Goal: Task Accomplishment & Management: Use online tool/utility

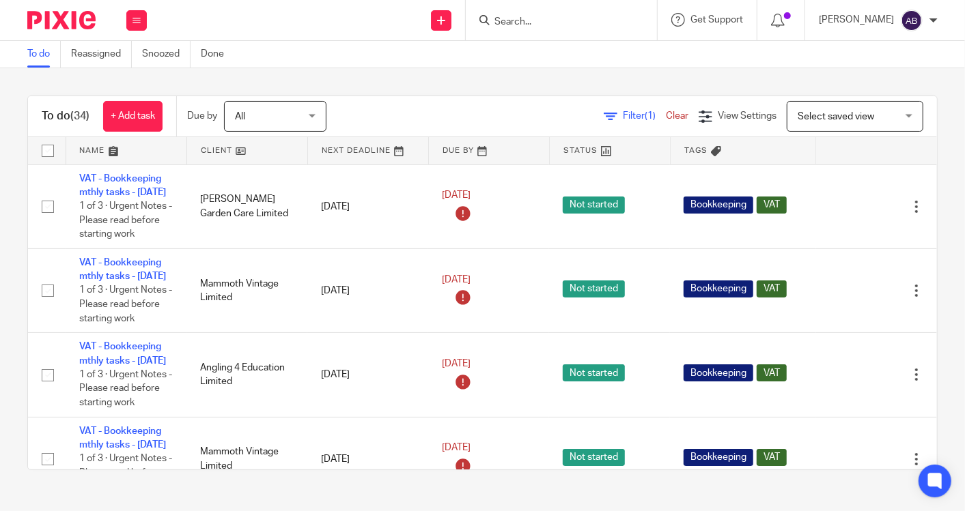
click at [560, 27] on input "Search" at bounding box center [554, 22] width 123 height 12
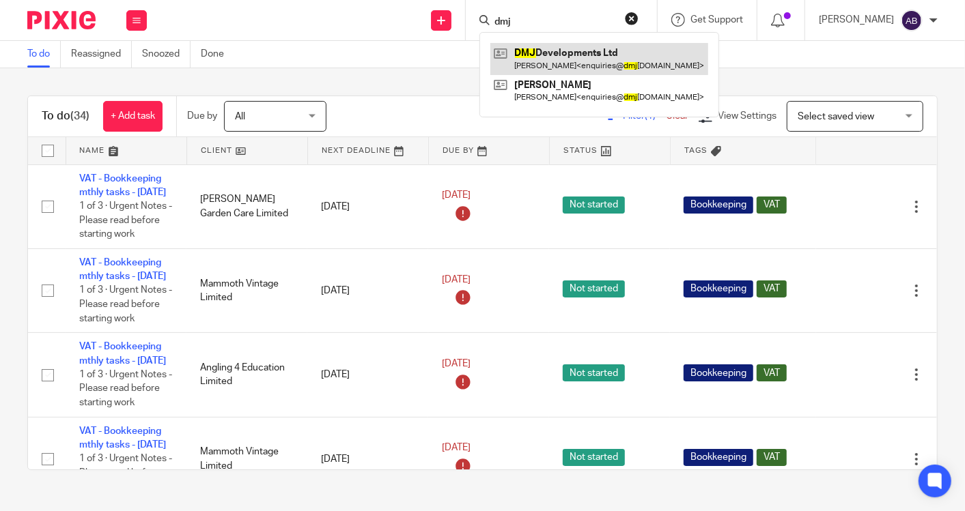
type input "dmj"
click at [548, 59] on link at bounding box center [599, 58] width 218 height 31
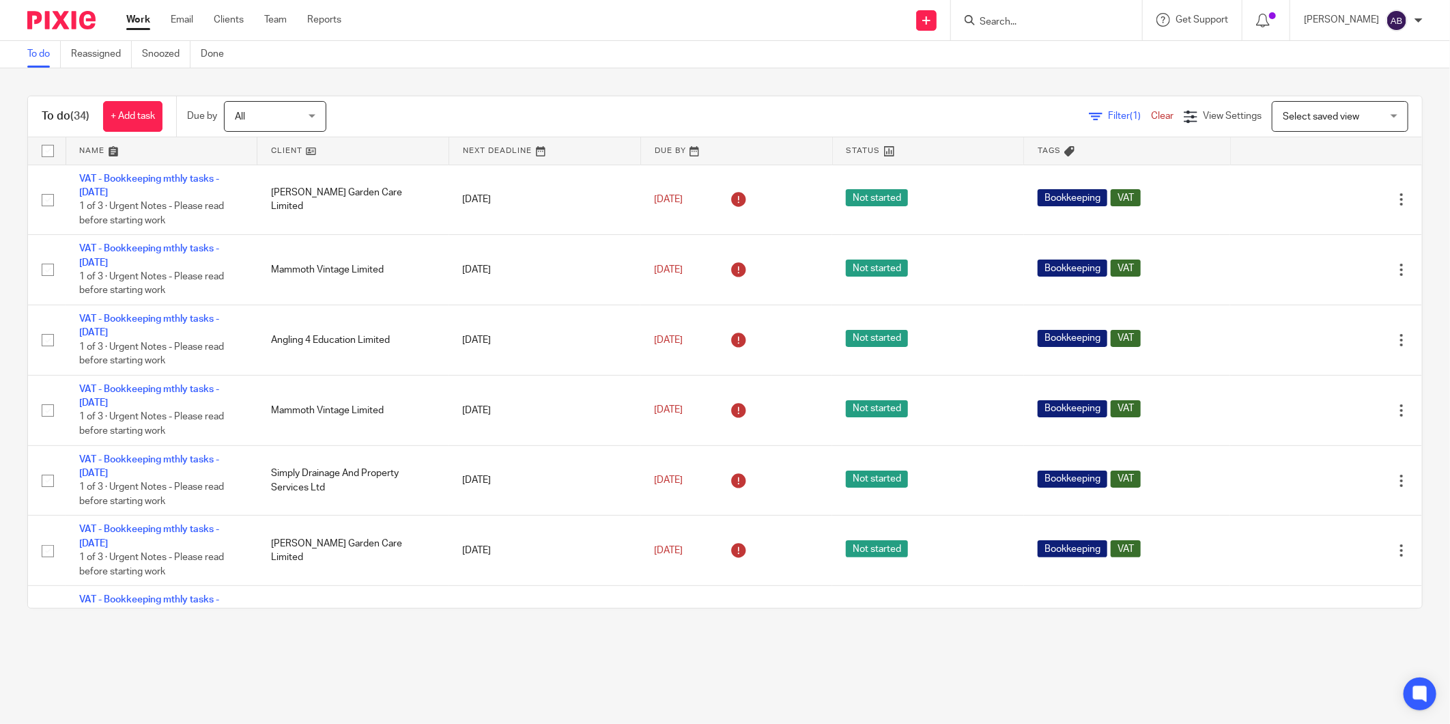
click at [964, 25] on input "Search" at bounding box center [1040, 22] width 123 height 12
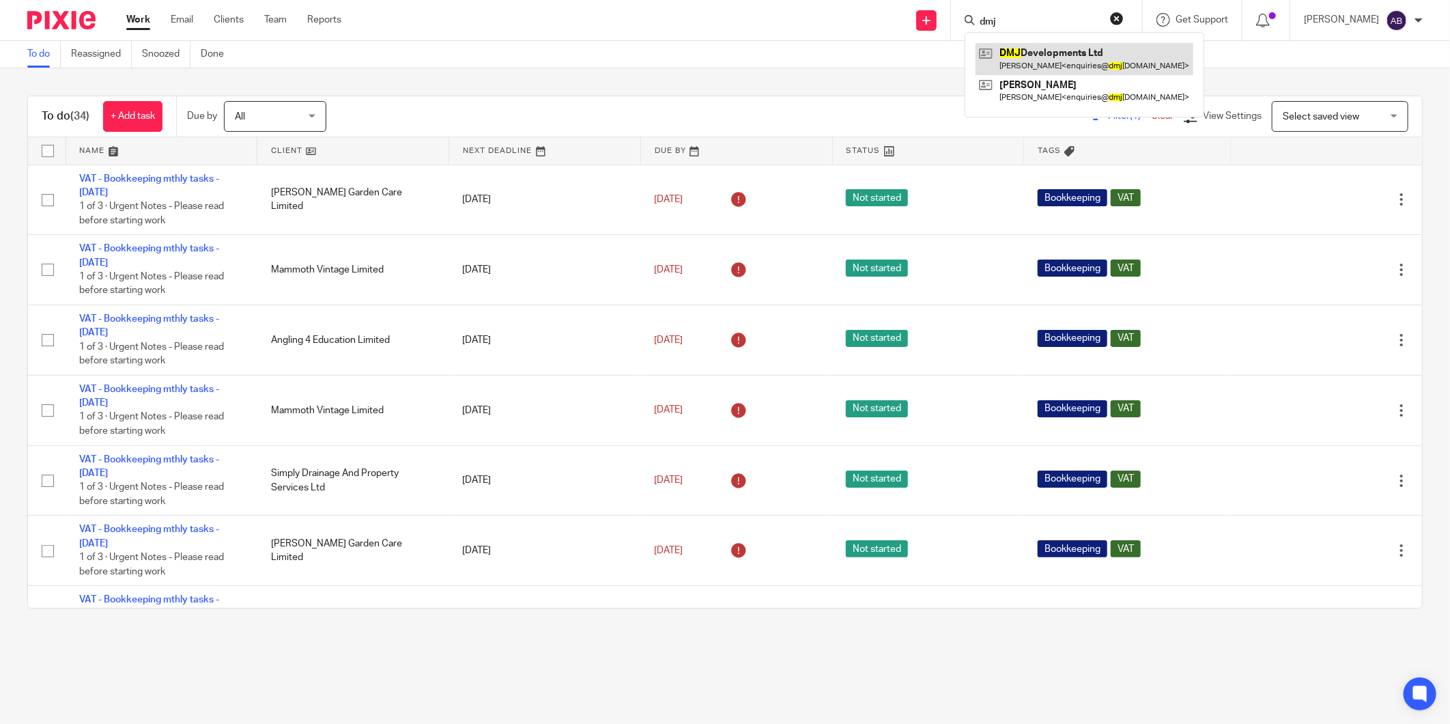
type input "dmj"
click at [964, 60] on link at bounding box center [1085, 58] width 218 height 31
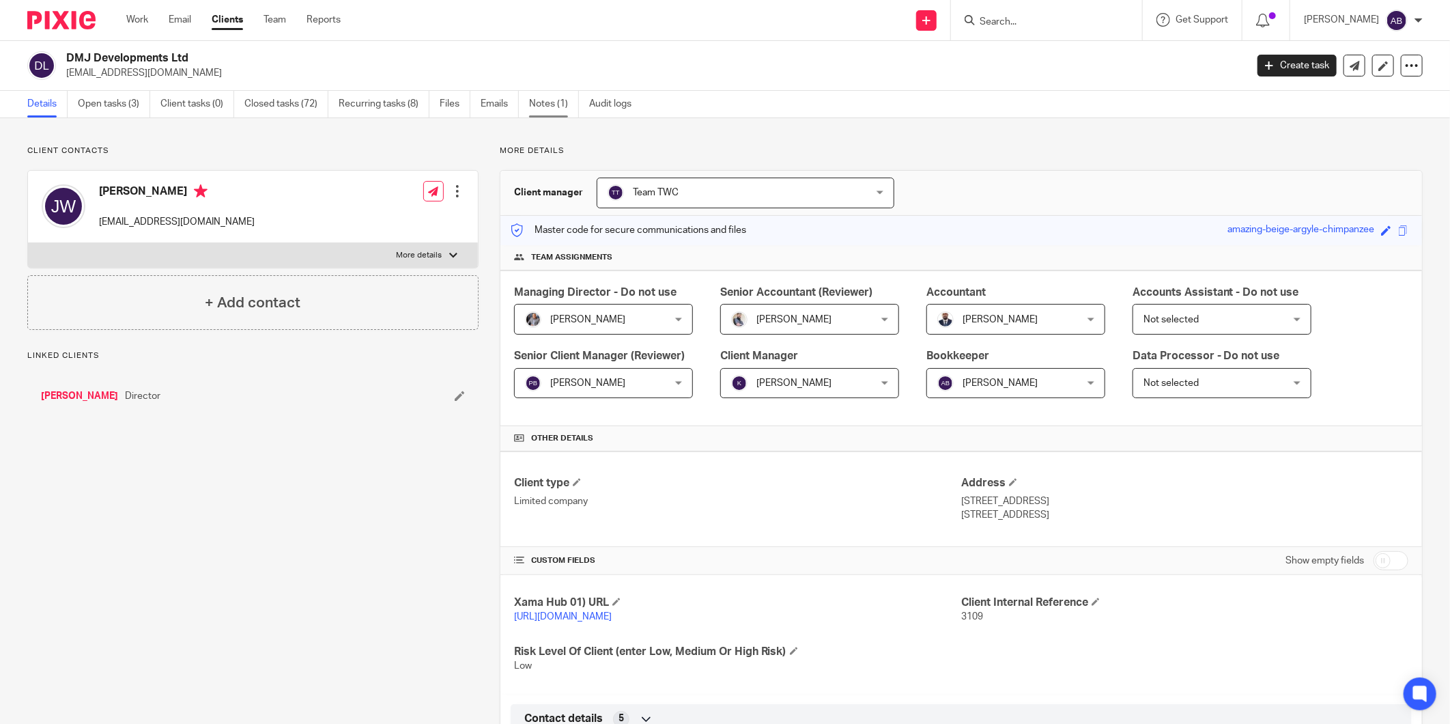
click at [548, 107] on link "Notes (1)" at bounding box center [554, 104] width 50 height 27
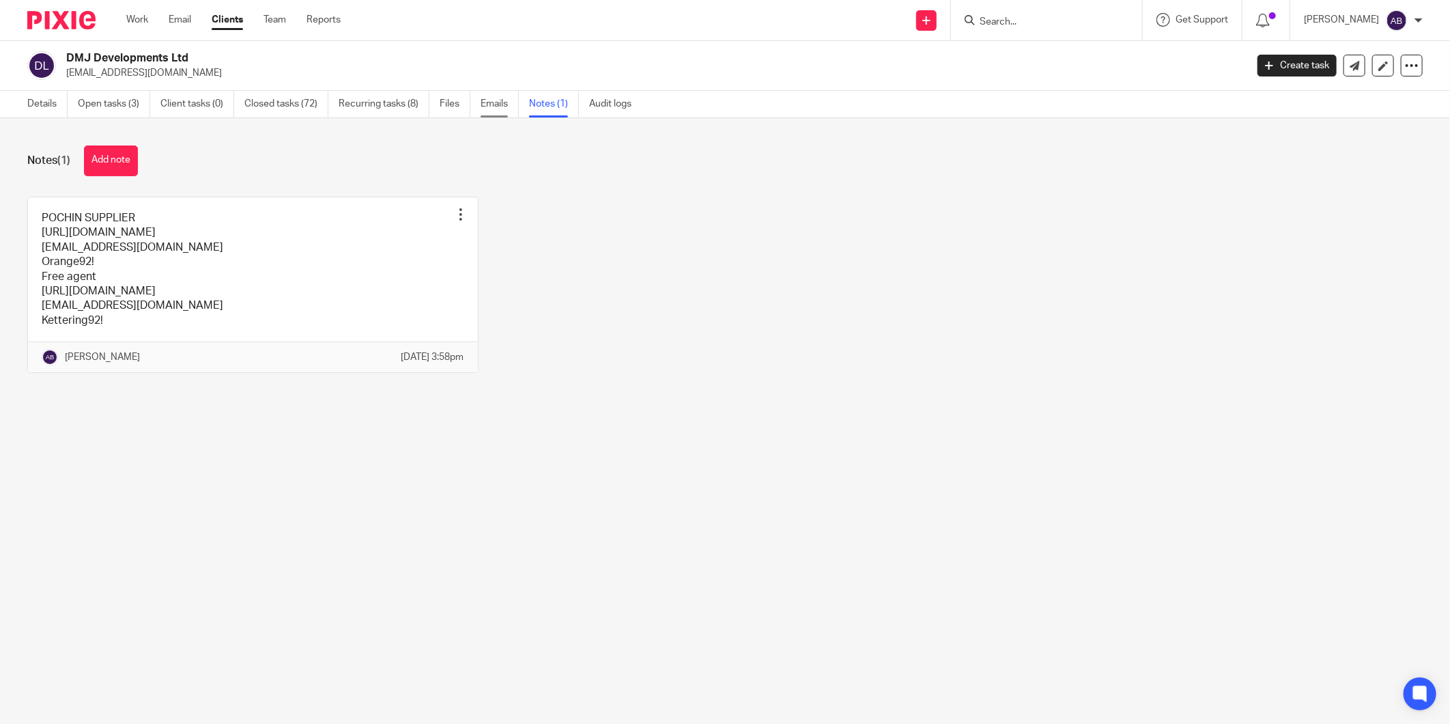
click at [496, 105] on link "Emails" at bounding box center [500, 104] width 38 height 27
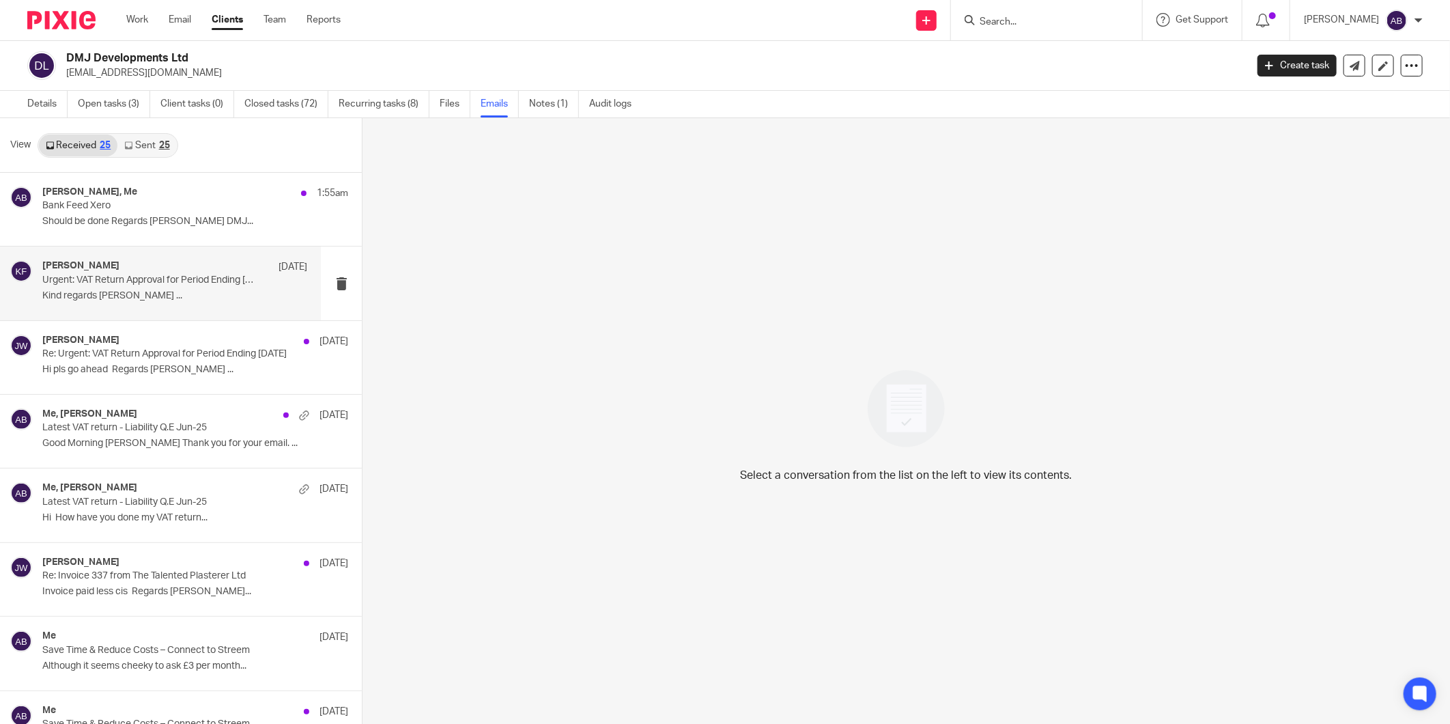
click at [146, 298] on p "Kind regards [PERSON_NAME] ..." at bounding box center [174, 296] width 265 height 12
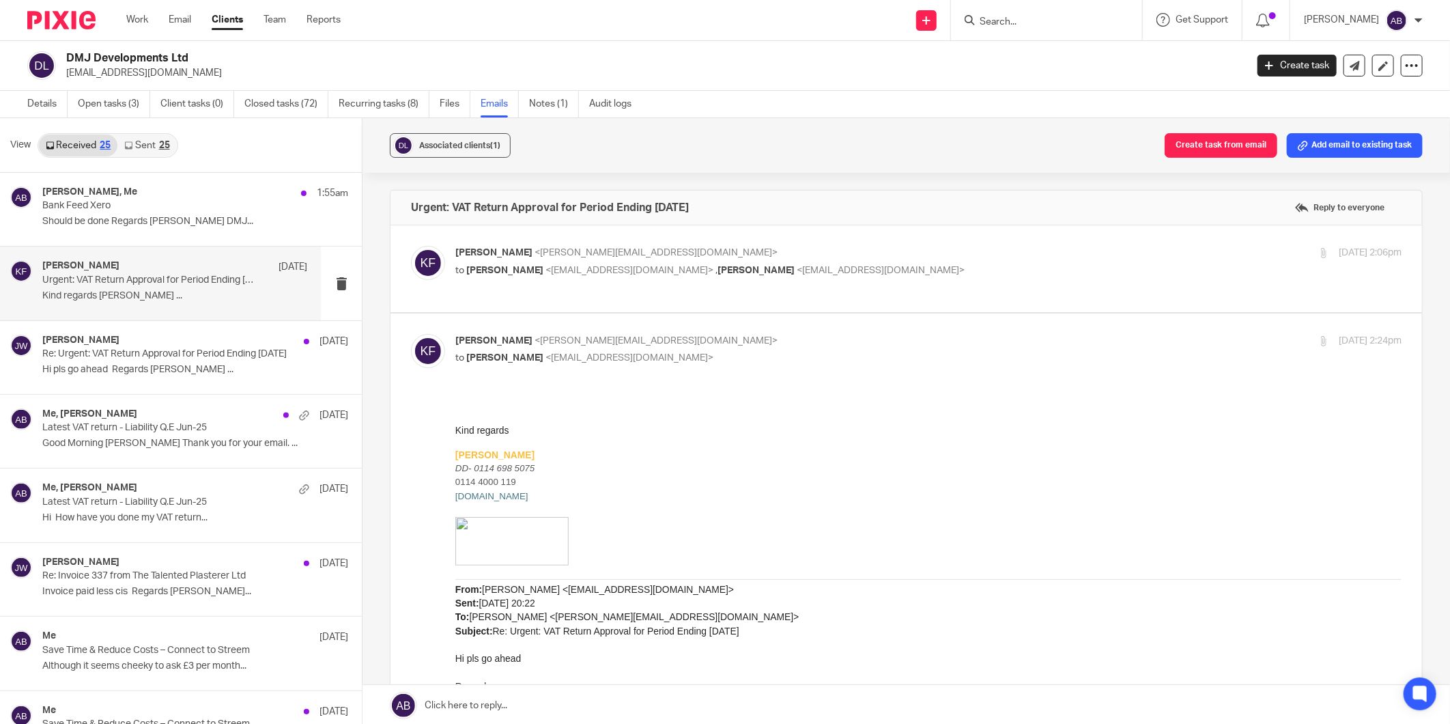
click at [1032, 258] on p "Kim Faulkner <kim@togetherwecount.co.uk>" at bounding box center [770, 253] width 631 height 14
checkbox input "true"
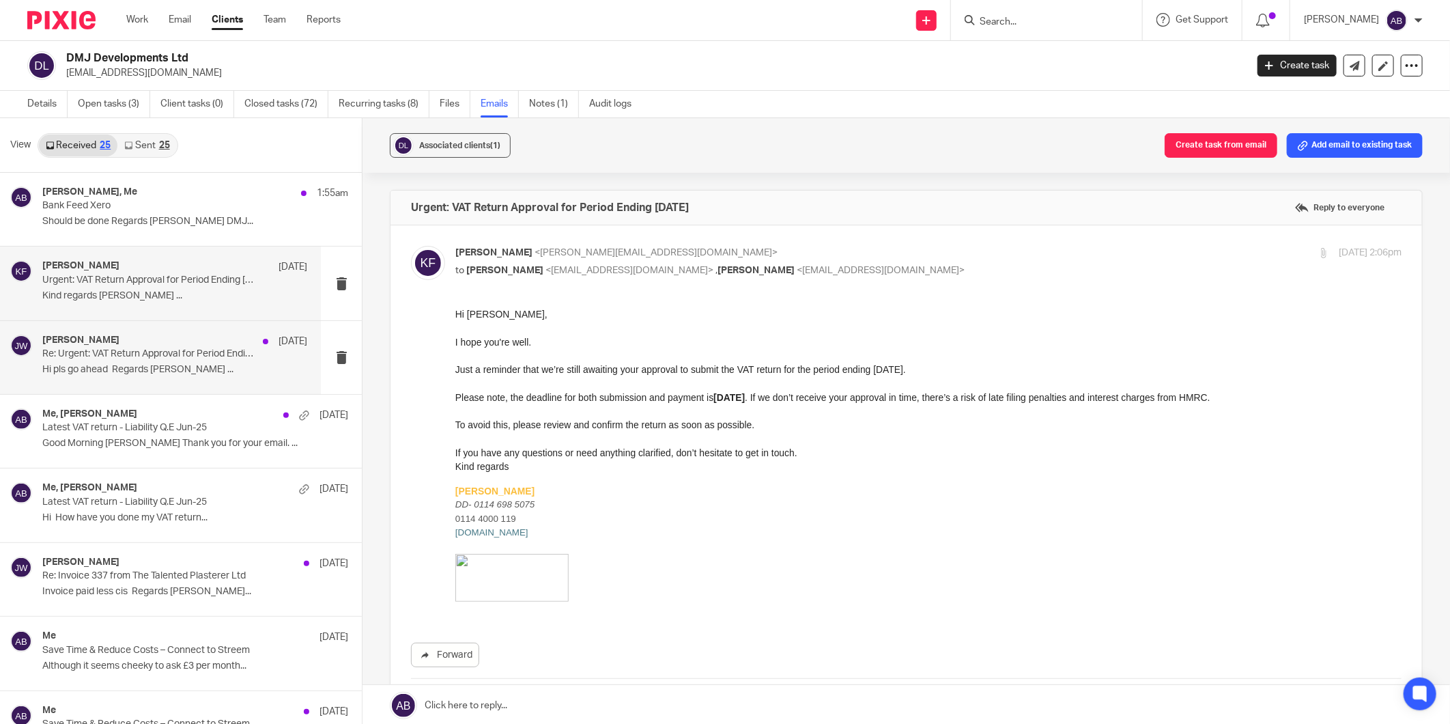
click at [149, 362] on div "Josh White 5 Aug Re: Urgent: VAT Return Approval for Period Ending 30/06/2025 H…" at bounding box center [174, 358] width 265 height 46
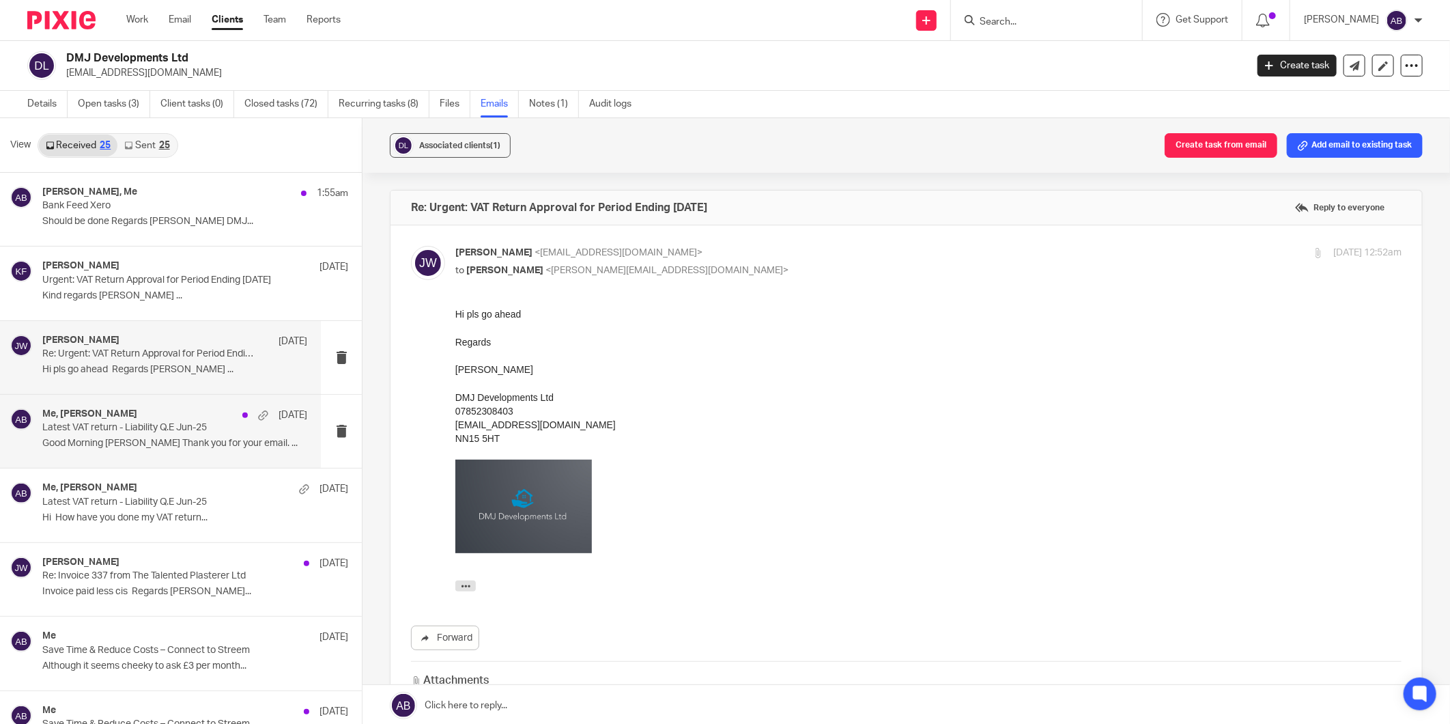
click at [134, 436] on div "Me, Josh White 31 Jul Latest VAT return - Liability Q.E Jun-25 Good Morning Jos…" at bounding box center [174, 431] width 265 height 46
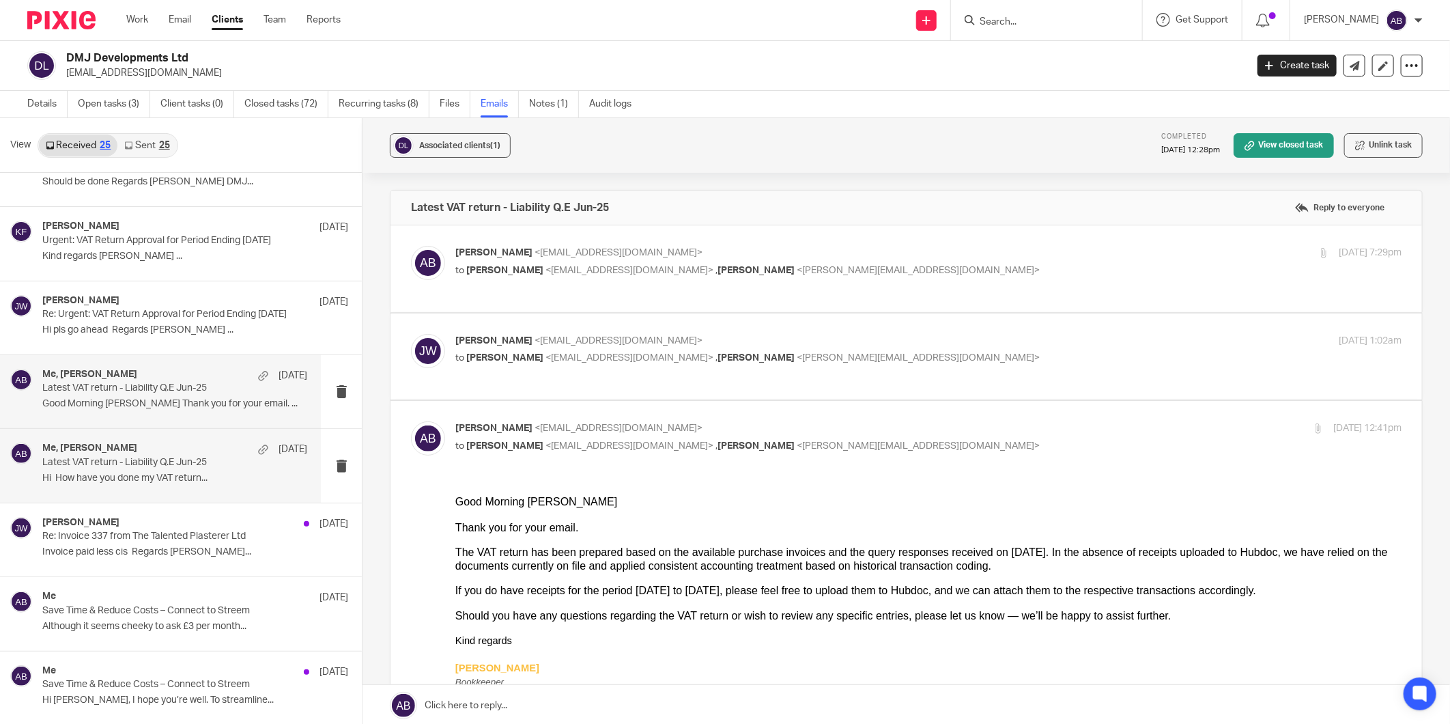
scroll to position [76, 0]
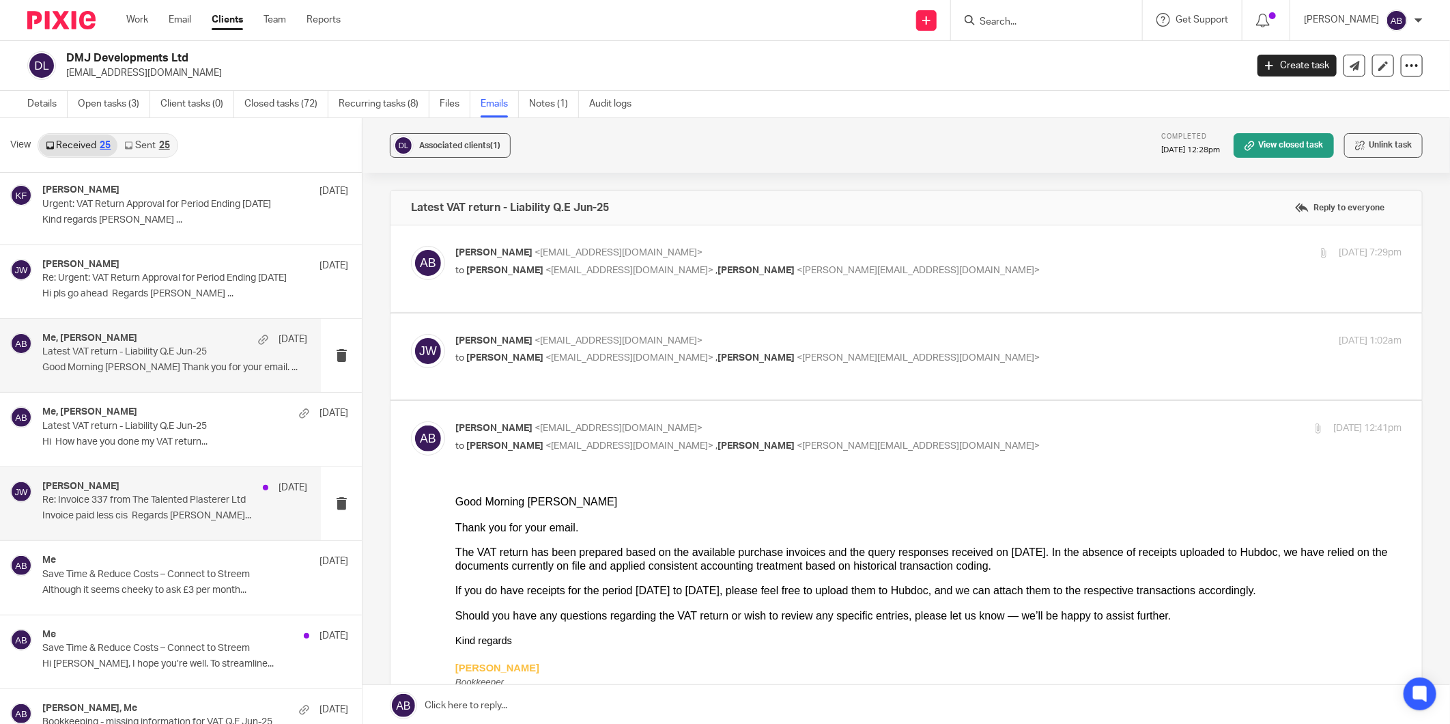
click at [180, 497] on p "Re: Invoice 337 from The Talented Plasterer Ltd" at bounding box center [148, 500] width 212 height 12
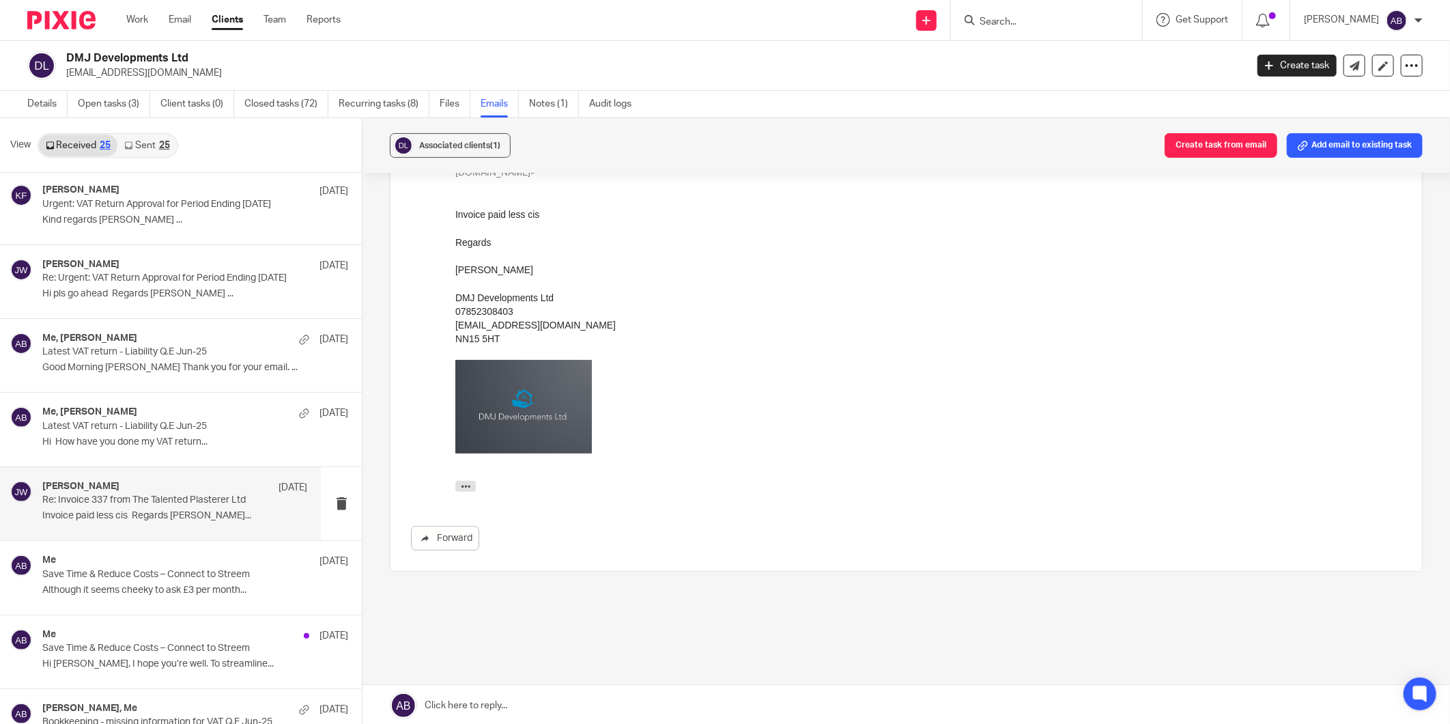
scroll to position [134, 0]
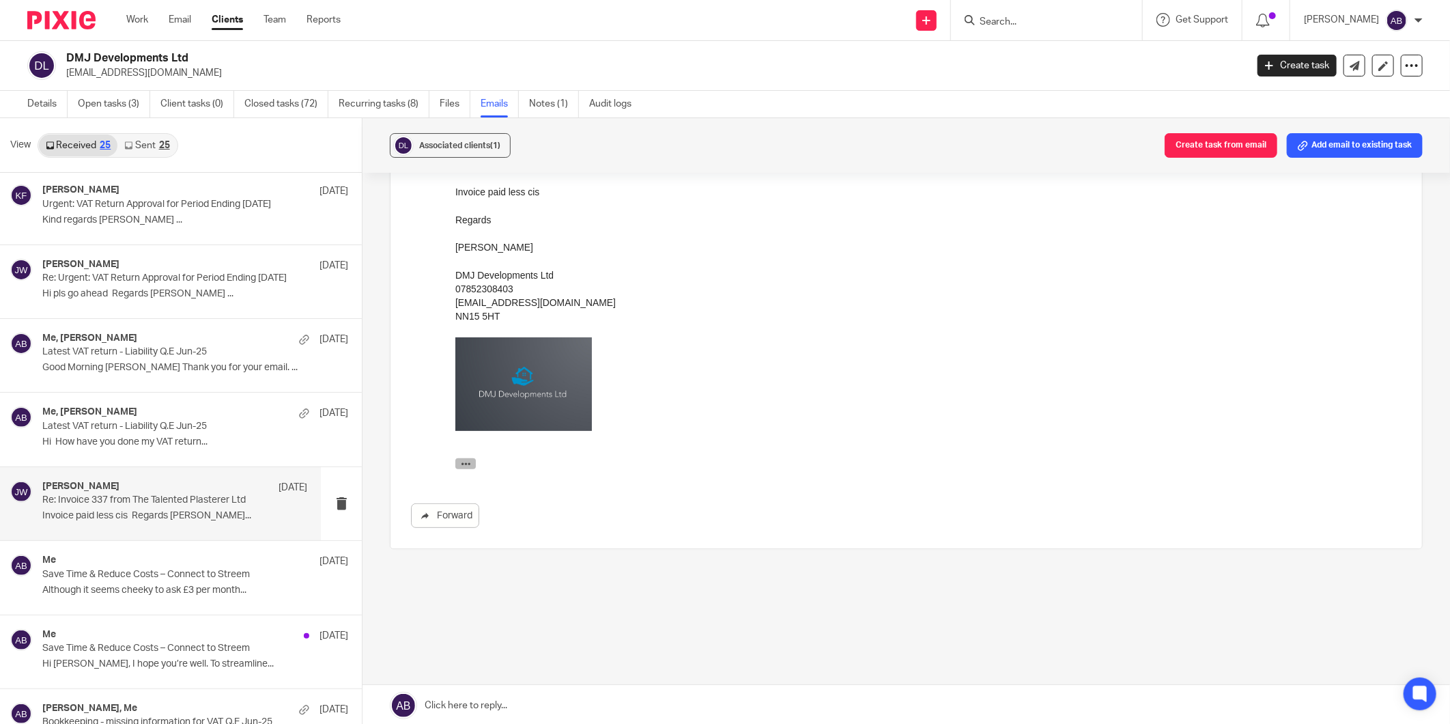
click at [460, 468] on icon "button" at bounding box center [465, 463] width 10 height 10
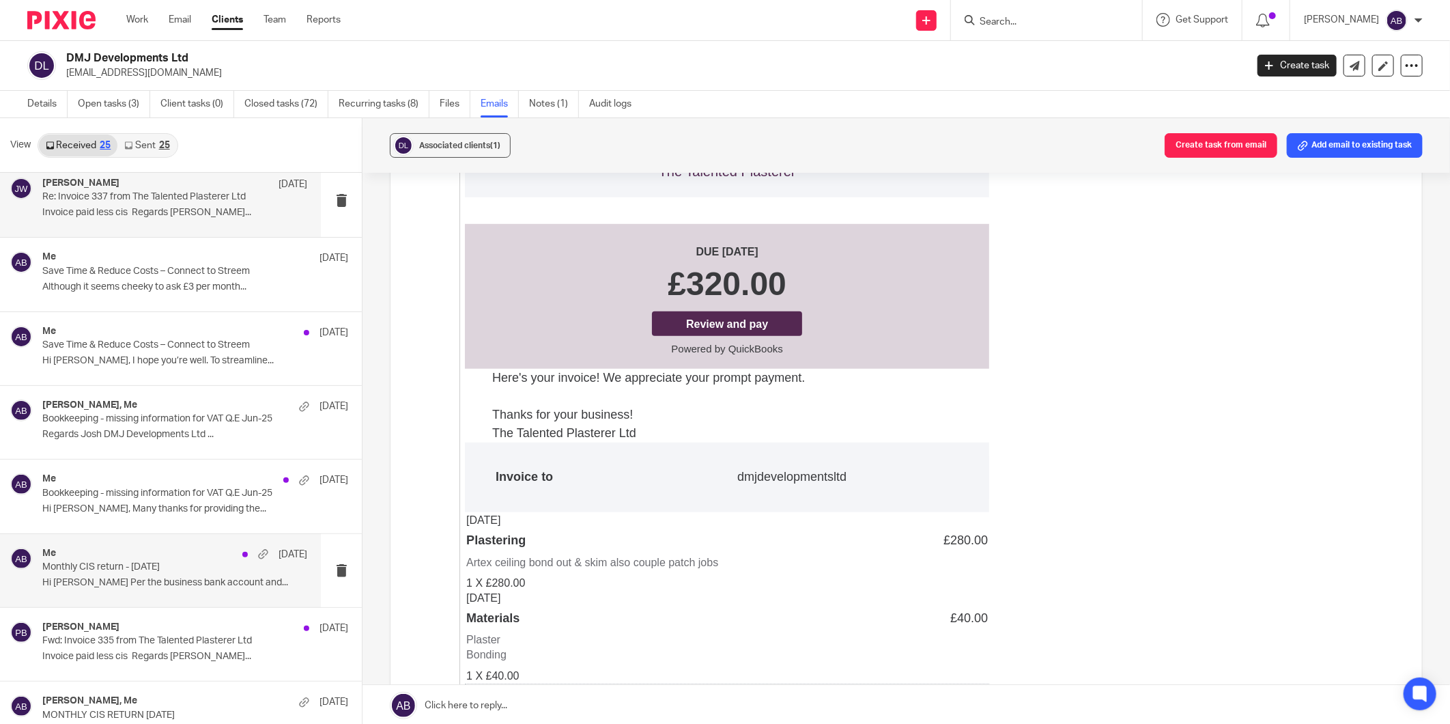
scroll to position [455, 0]
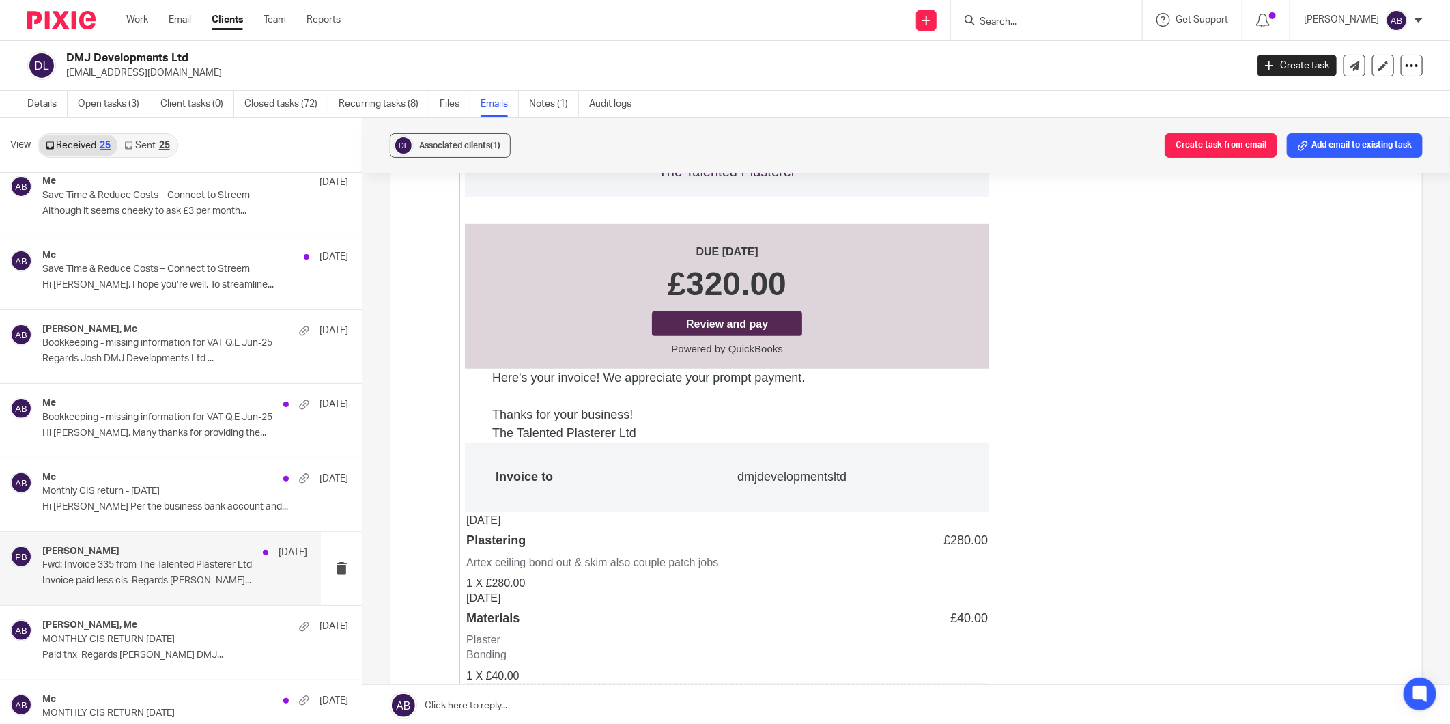
click at [141, 581] on p "Invoice paid less cis Regards [PERSON_NAME]..." at bounding box center [174, 581] width 265 height 12
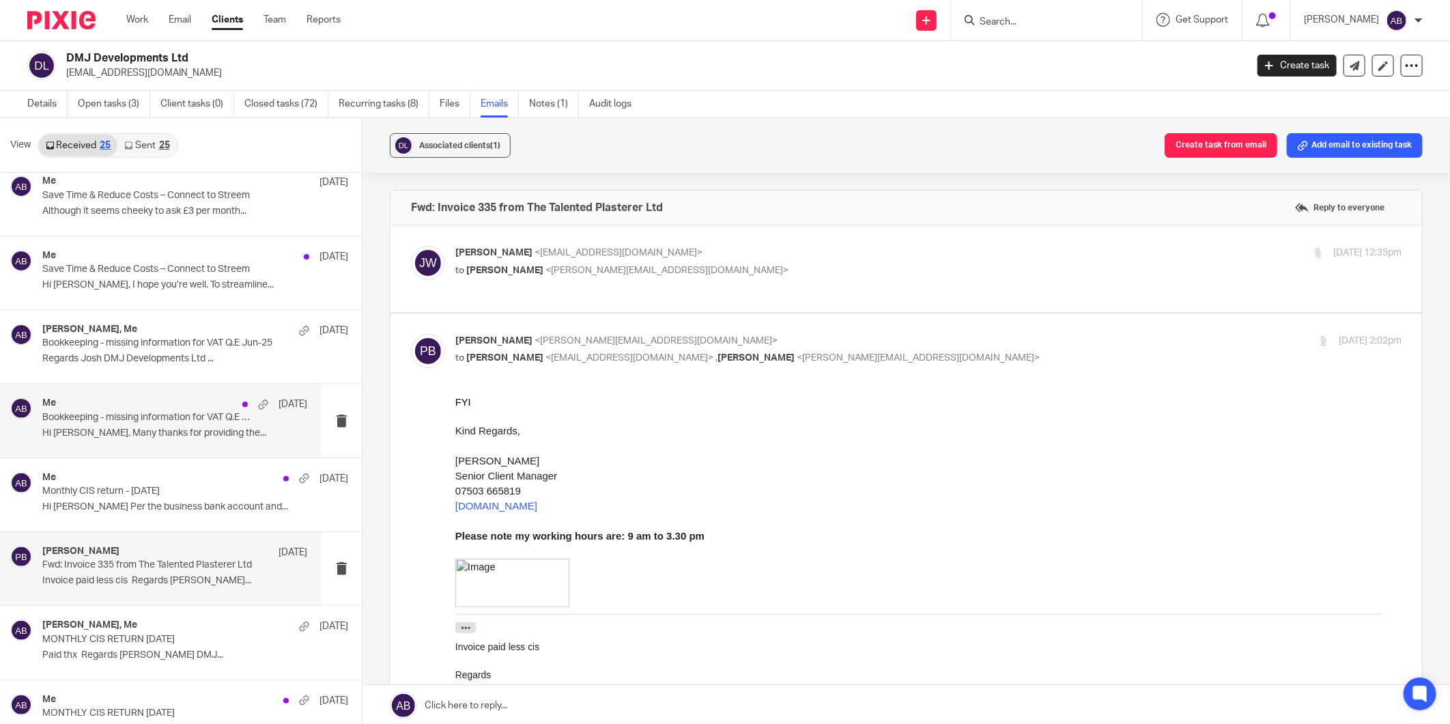
scroll to position [0, 0]
click at [138, 560] on p "Fwd: Invoice 335 from The Talented Plasterer Ltd" at bounding box center [148, 565] width 212 height 12
click at [835, 269] on p "to Emma Armitage <emma@togetherwecount.co.uk>" at bounding box center [770, 271] width 631 height 14
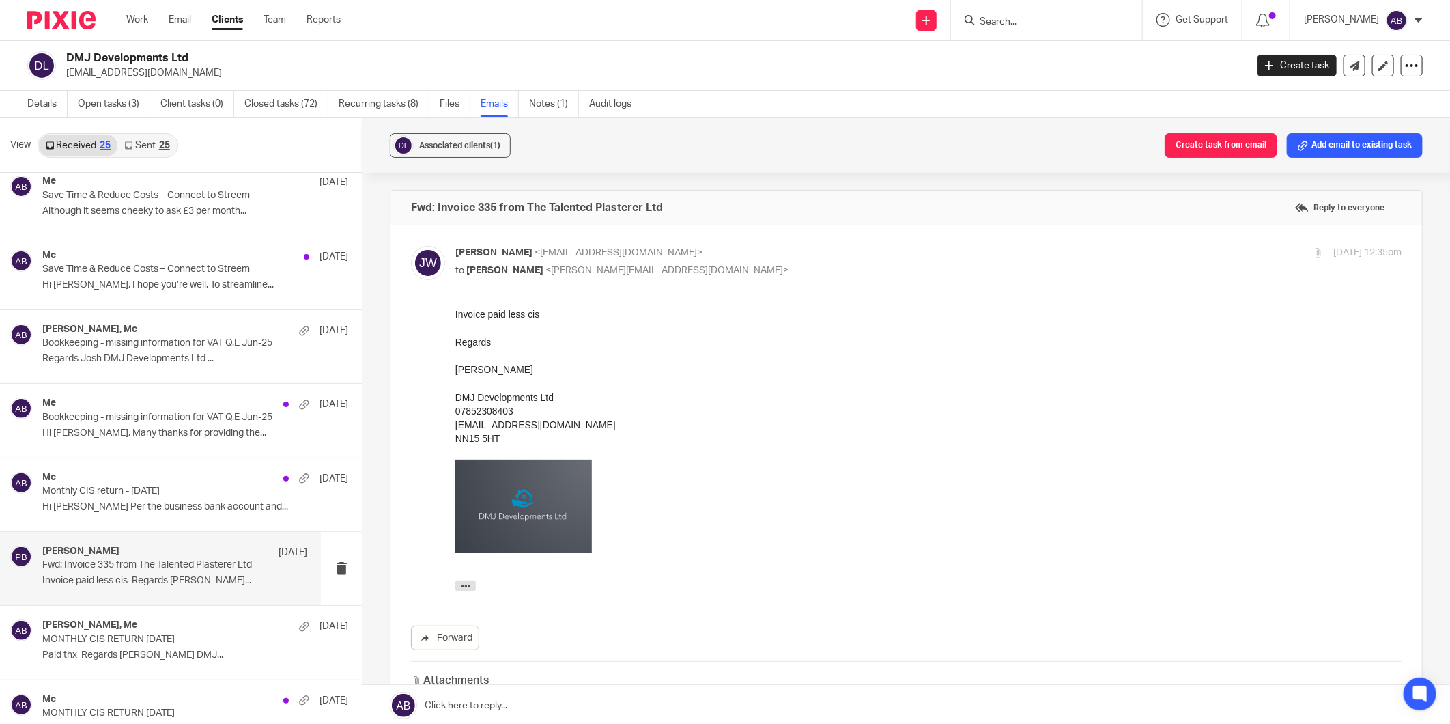
click at [835, 269] on p "to Emma Armitage <emma@togetherwecount.co.uk>" at bounding box center [770, 271] width 631 height 14
checkbox input "false"
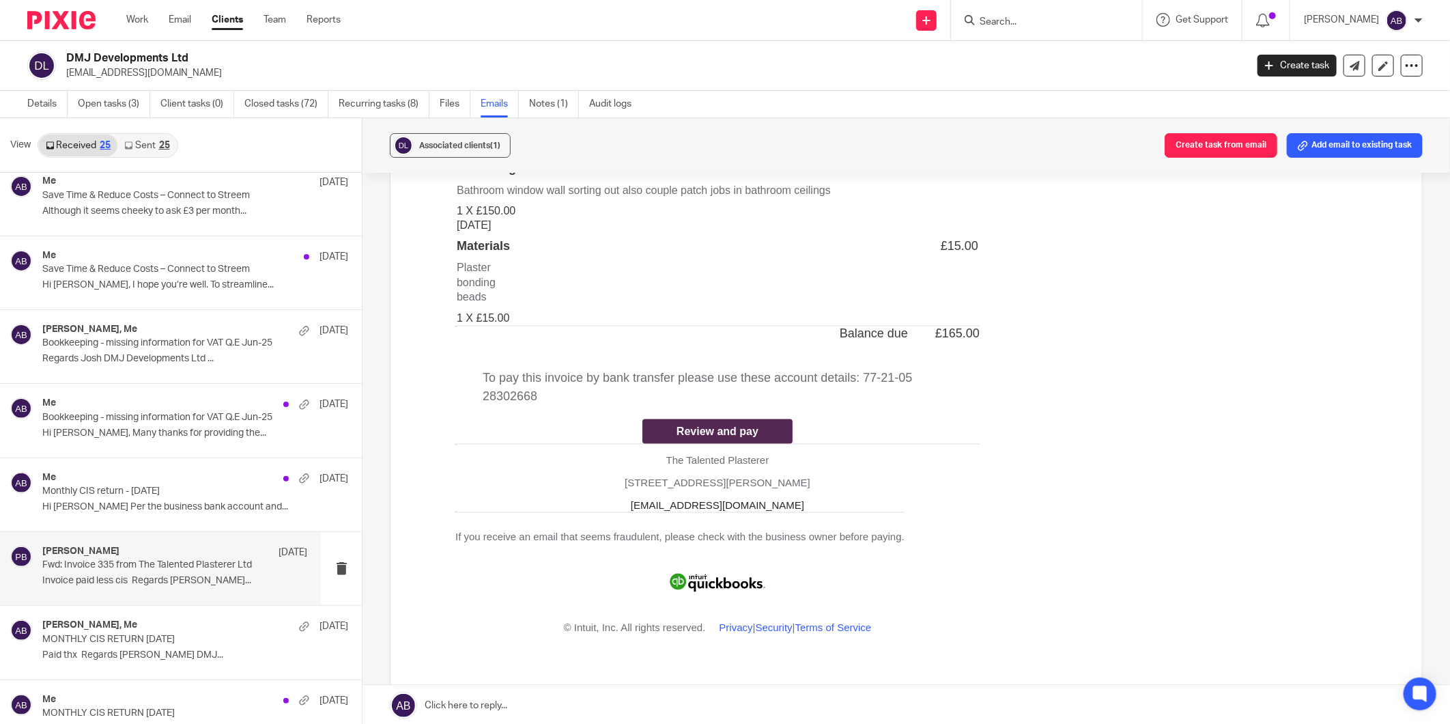
scroll to position [1517, 0]
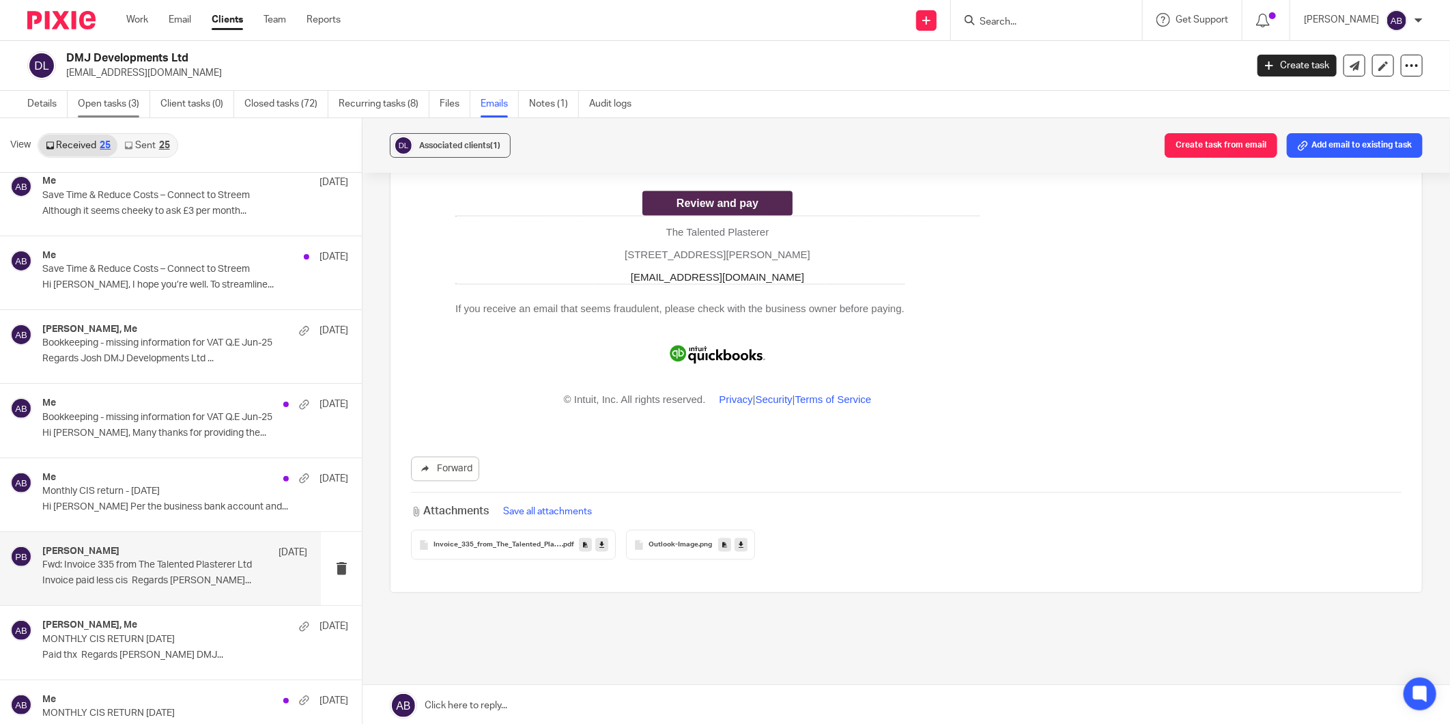
click at [139, 103] on link "Open tasks (3)" at bounding box center [114, 104] width 72 height 27
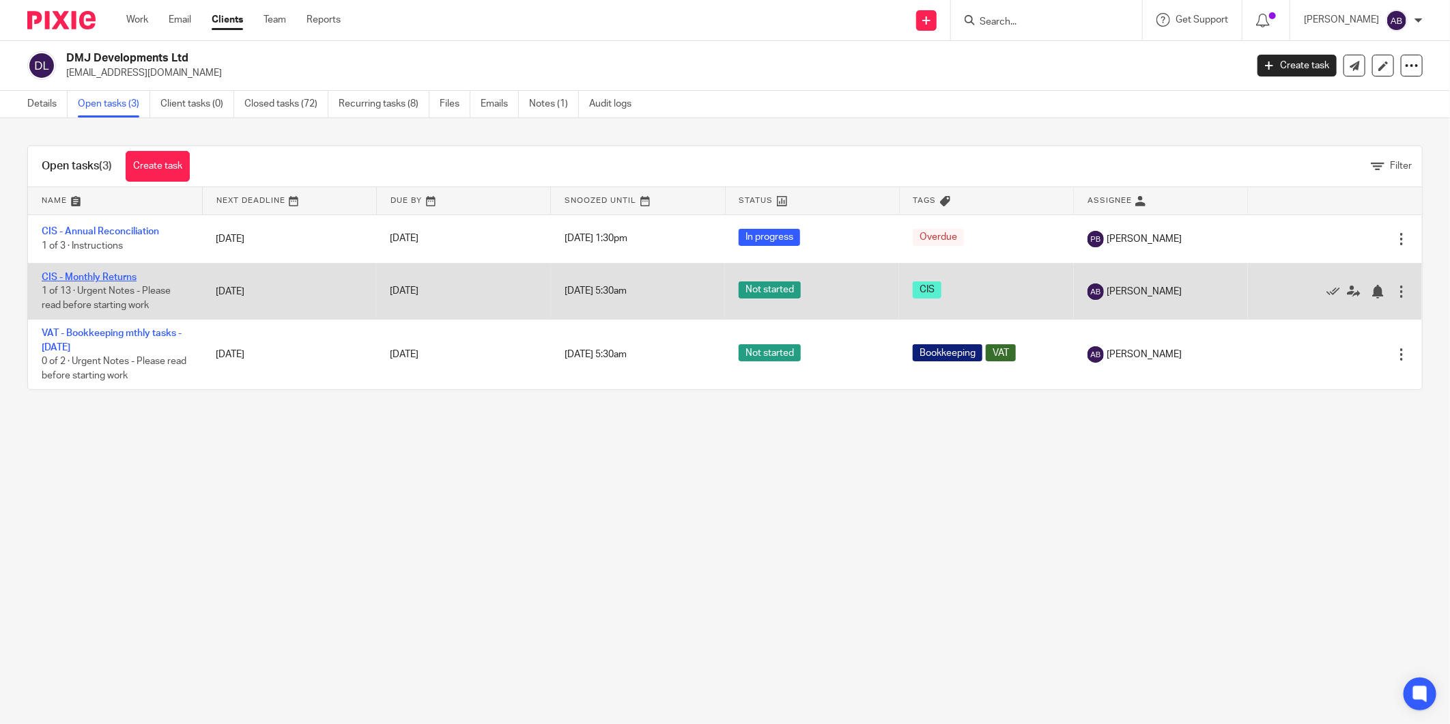
click at [110, 275] on link "CIS - Monthly Returns" at bounding box center [89, 277] width 95 height 10
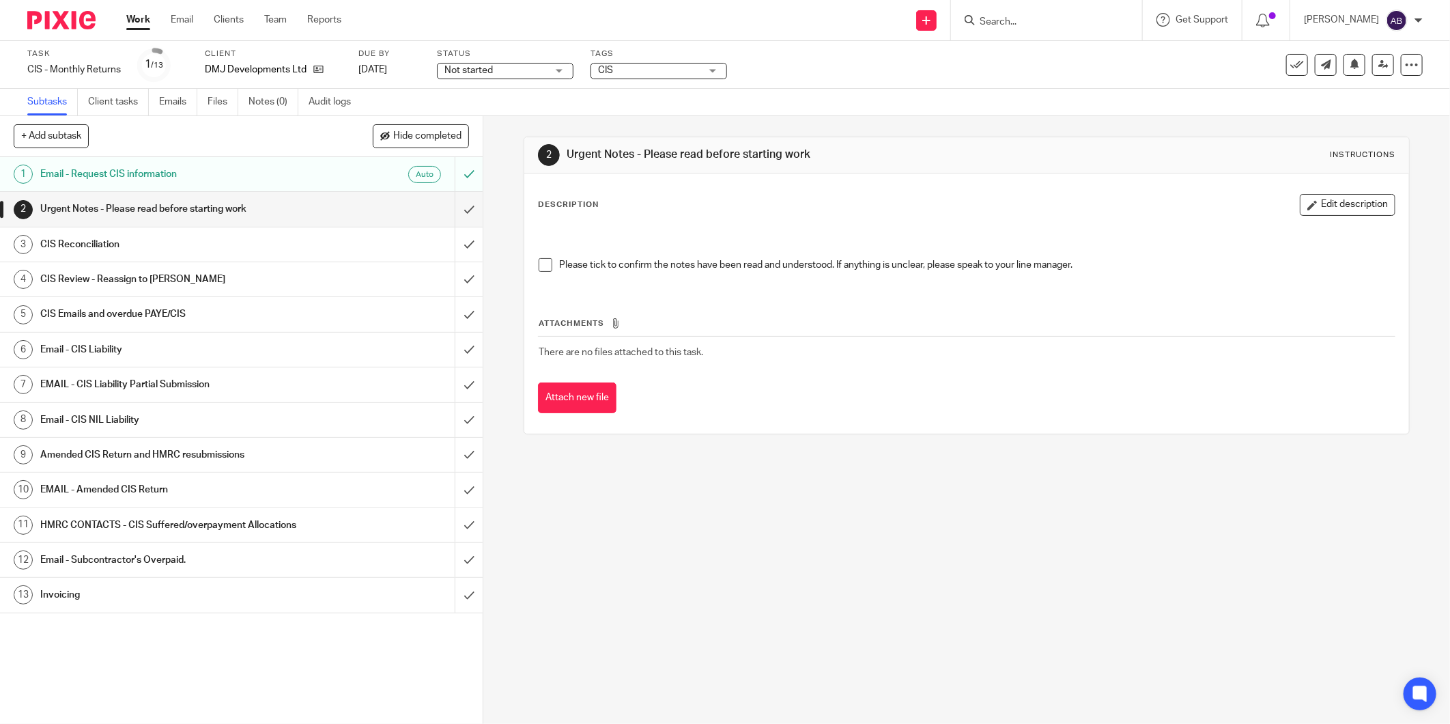
click at [118, 350] on h1 "Email - CIS Liability" at bounding box center [174, 349] width 268 height 20
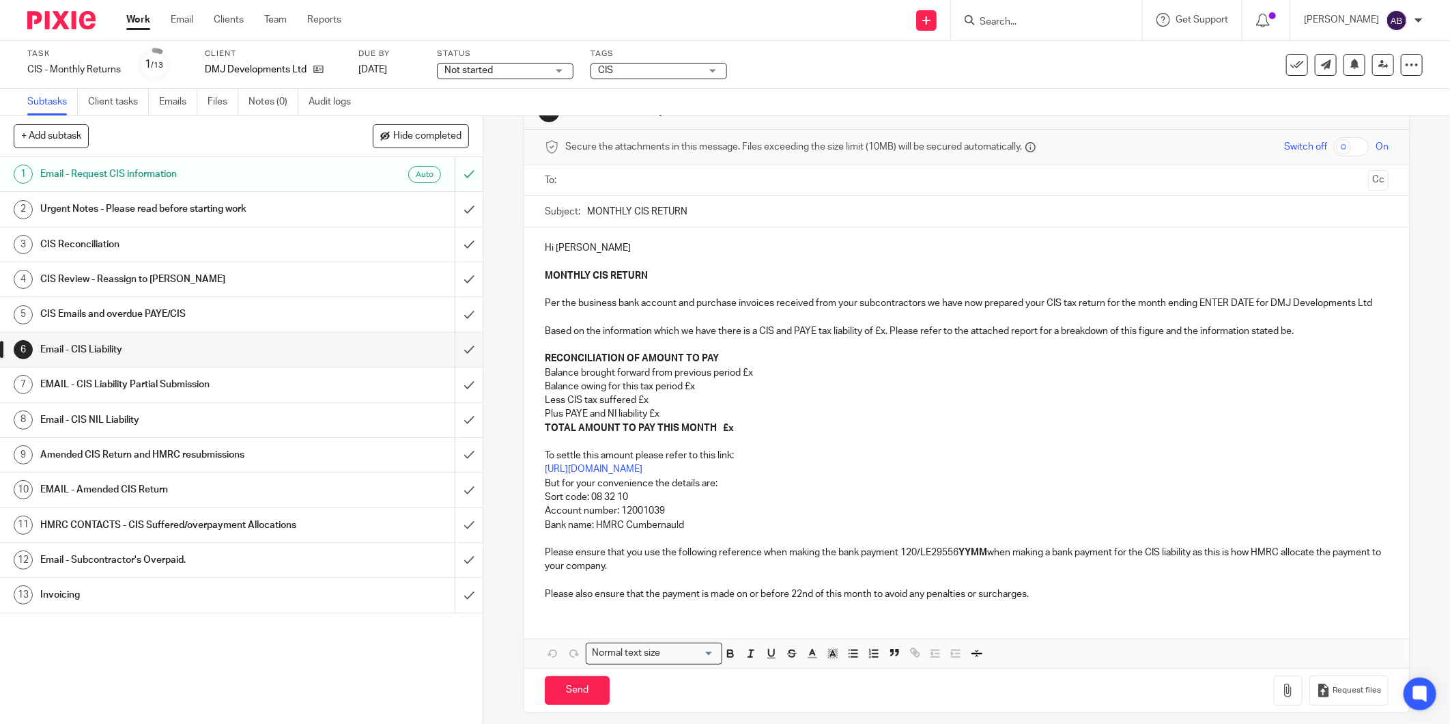
scroll to position [68, 0]
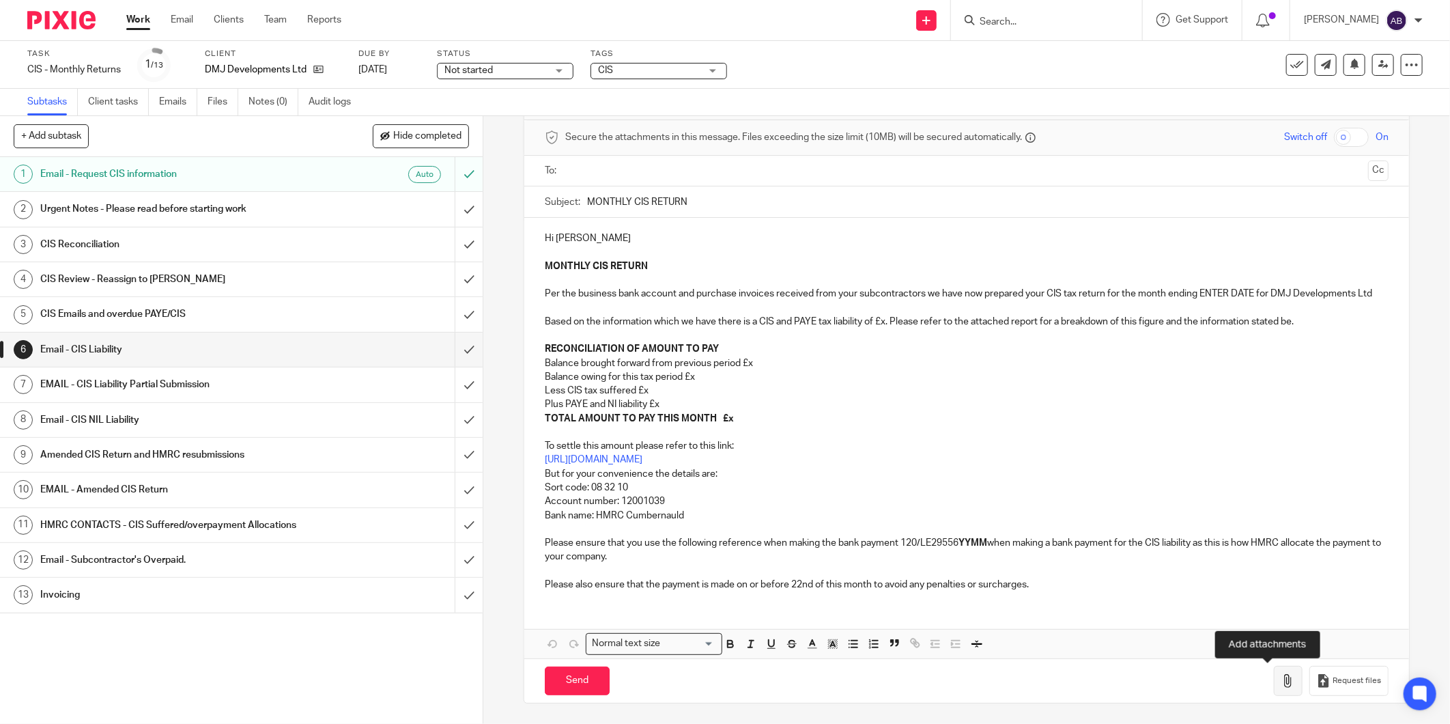
click at [1282, 676] on icon "button" at bounding box center [1289, 681] width 14 height 14
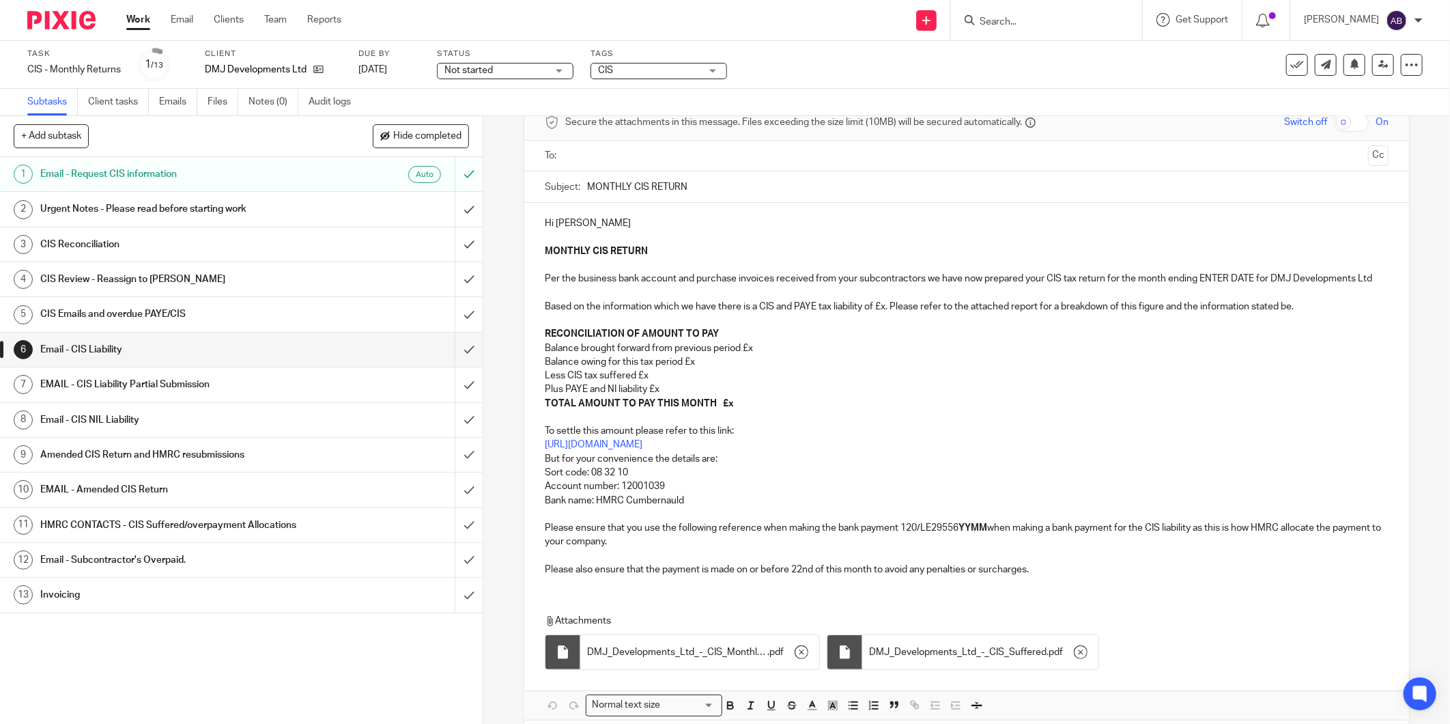
click at [882, 320] on p "MONTHLY CIS RETURN Per the business bank account and purchase invoices received…" at bounding box center [967, 292] width 844 height 97
click at [700, 369] on p "Balance owing for this tax period £x" at bounding box center [967, 362] width 844 height 14
click at [732, 410] on p "TOTAL AMOUNT TO PAY THIS MONTH £x" at bounding box center [967, 404] width 844 height 14
click at [985, 533] on strong "YYMM" at bounding box center [973, 528] width 29 height 10
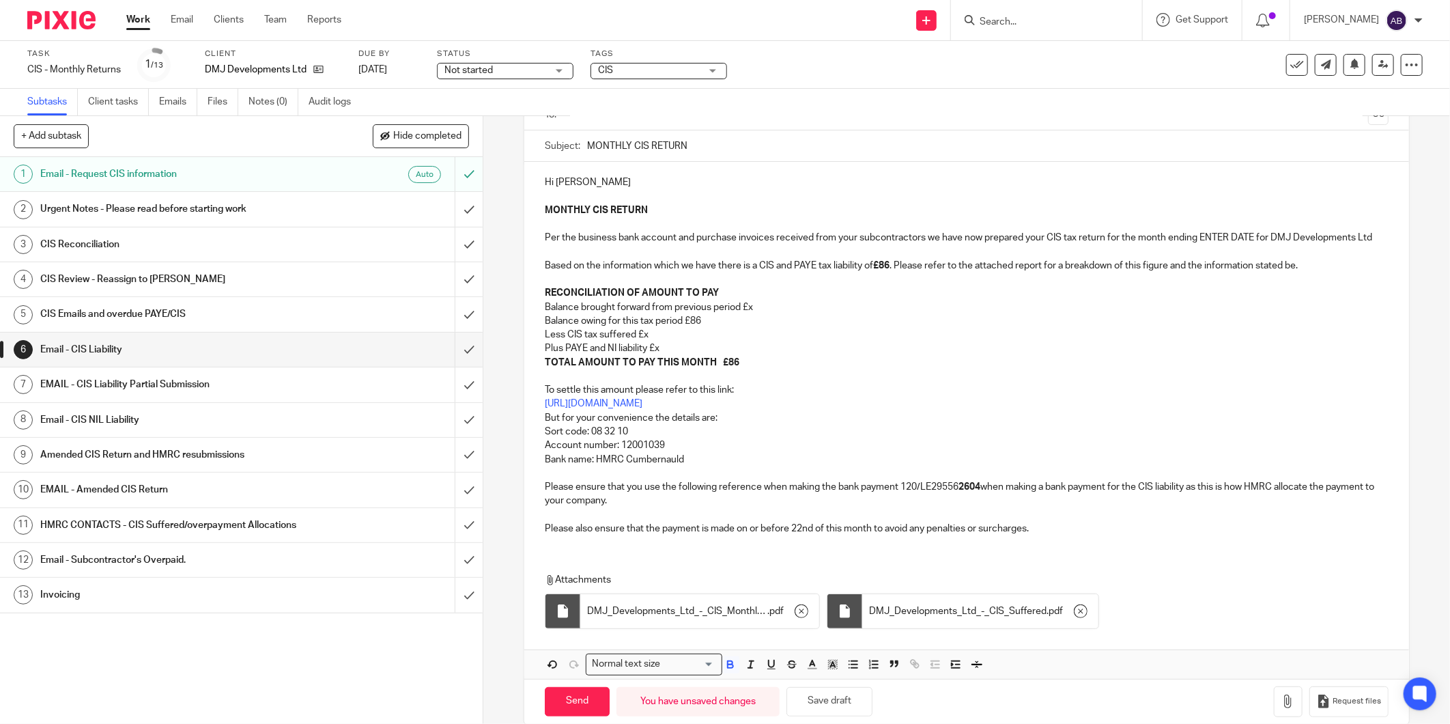
scroll to position [144, 0]
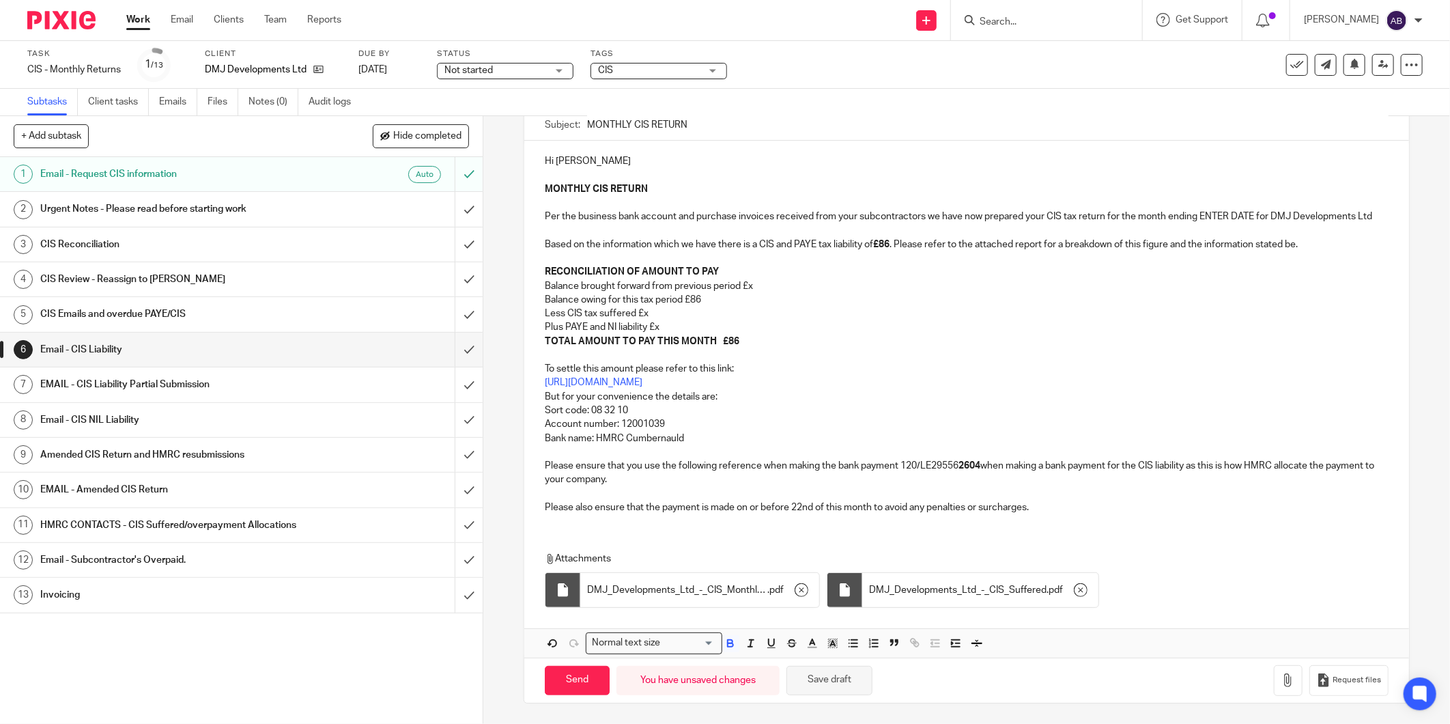
click at [847, 686] on button "Save draft" at bounding box center [830, 680] width 86 height 29
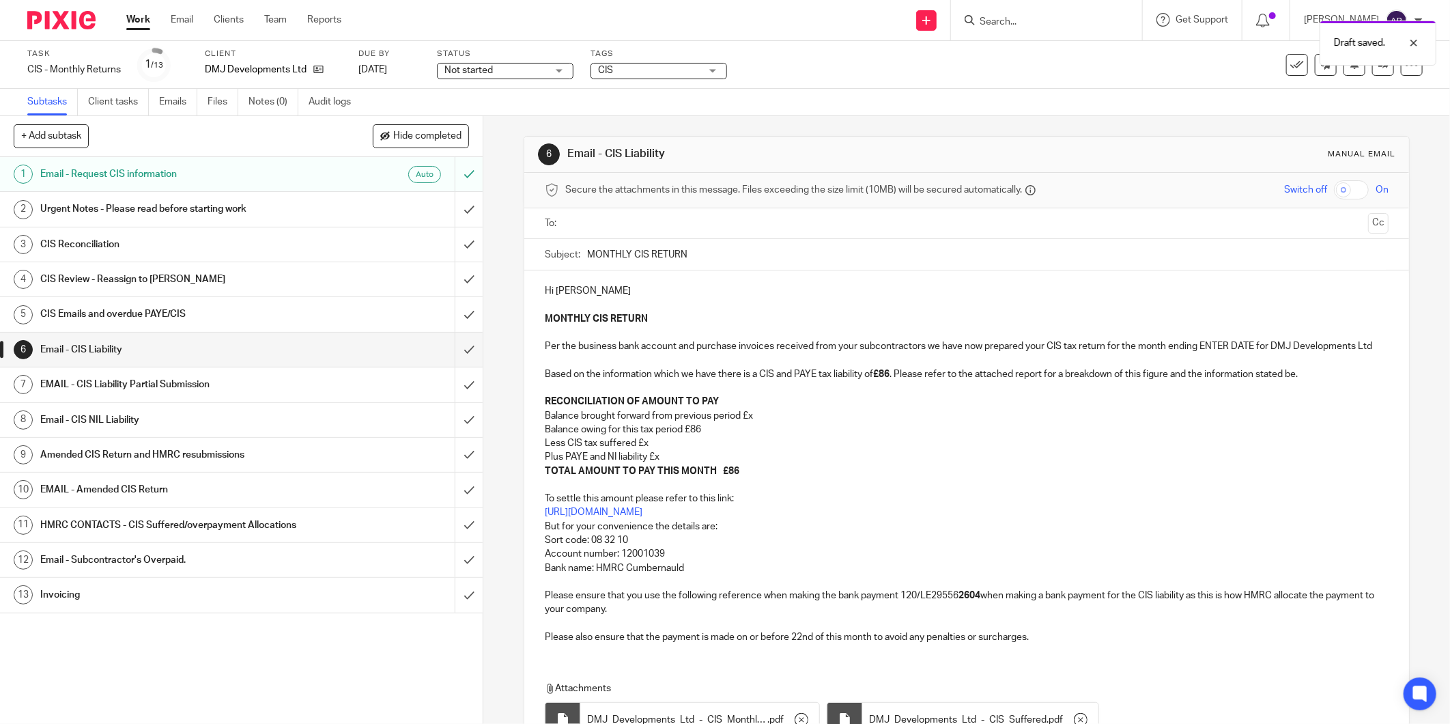
scroll to position [0, 0]
drag, startPoint x: 1197, startPoint y: 345, endPoint x: 1250, endPoint y: 345, distance: 53.3
click at [1250, 345] on p "MONTHLY CIS RETURN Per the business bank account and purchase invoices received…" at bounding box center [967, 361] width 844 height 97
click at [703, 260] on input "MONTHLY CIS RETURN" at bounding box center [988, 255] width 802 height 31
paste input "05th August 25"
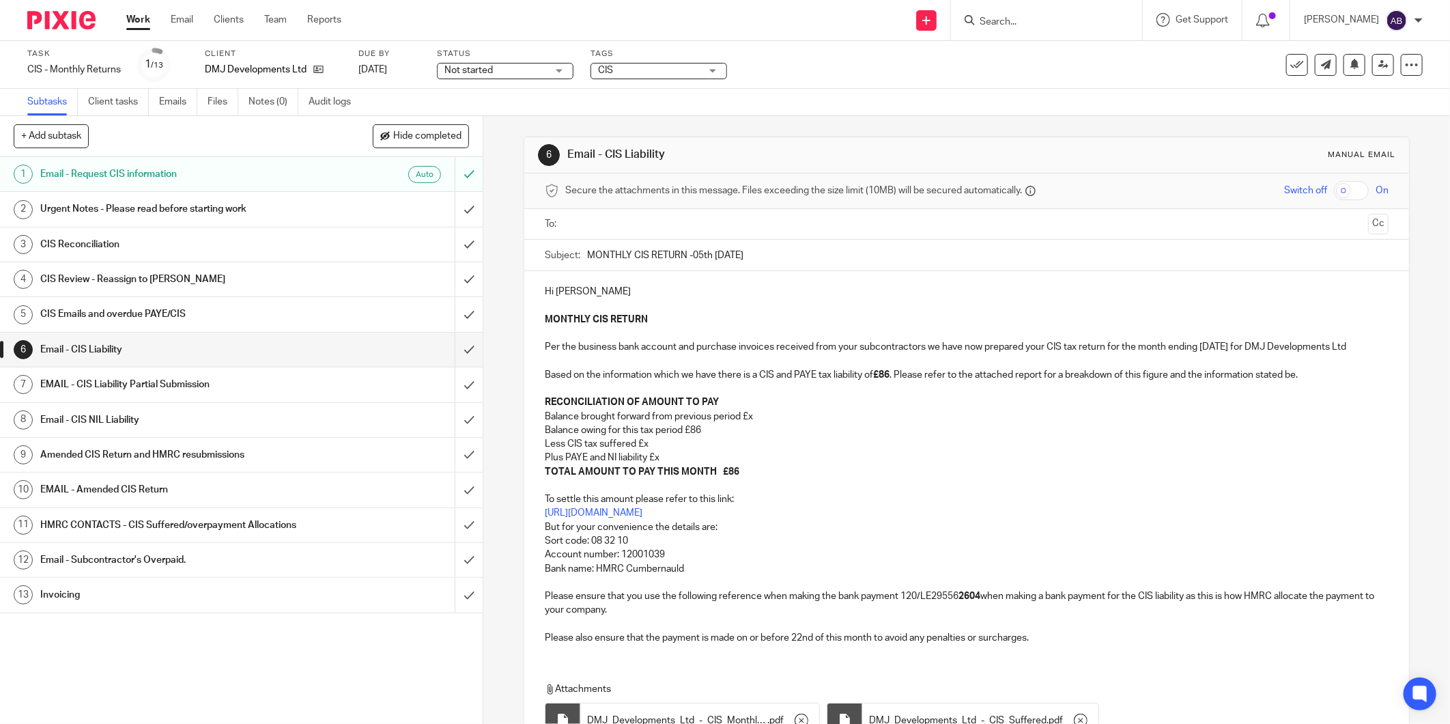
type input "MONTHLY CIS RETURN -05th August 25"
click at [755, 423] on p "Balance brought forward from previous period £x" at bounding box center [967, 417] width 844 height 14
click at [652, 451] on p "Less CIS tax suffered £x" at bounding box center [967, 444] width 844 height 14
click at [663, 464] on p "Plus PAYE and NI liability £x" at bounding box center [967, 458] width 844 height 14
click at [616, 229] on input "text" at bounding box center [966, 224] width 793 height 16
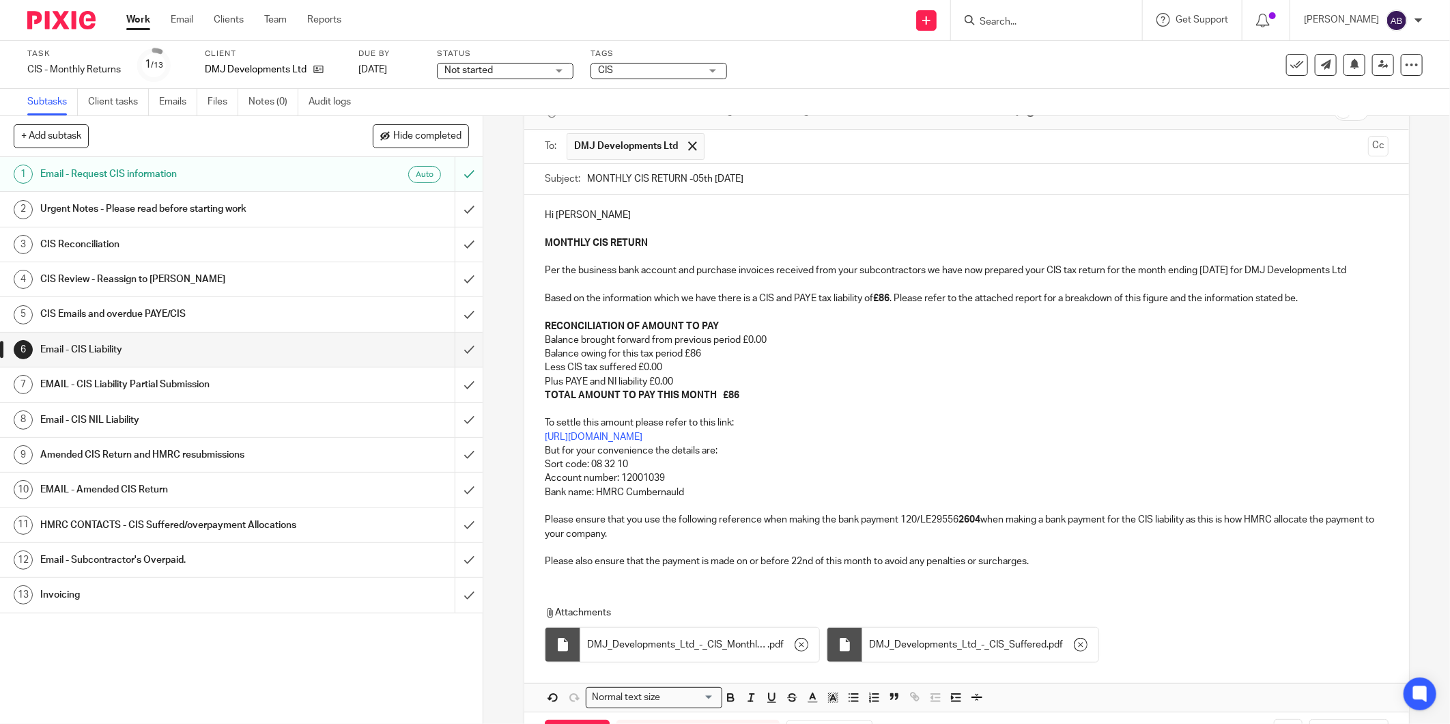
scroll to position [148, 0]
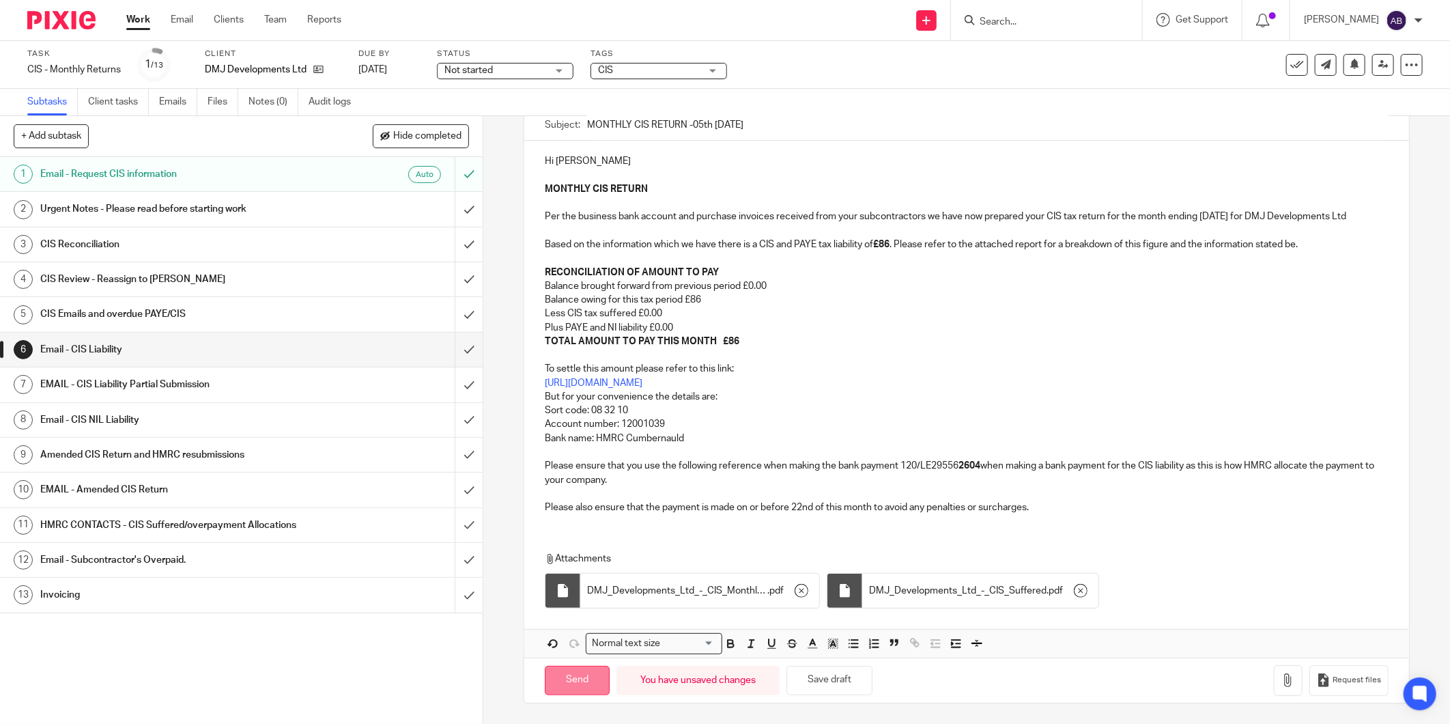
click at [569, 673] on input "Send" at bounding box center [577, 680] width 65 height 29
type input "Sent"
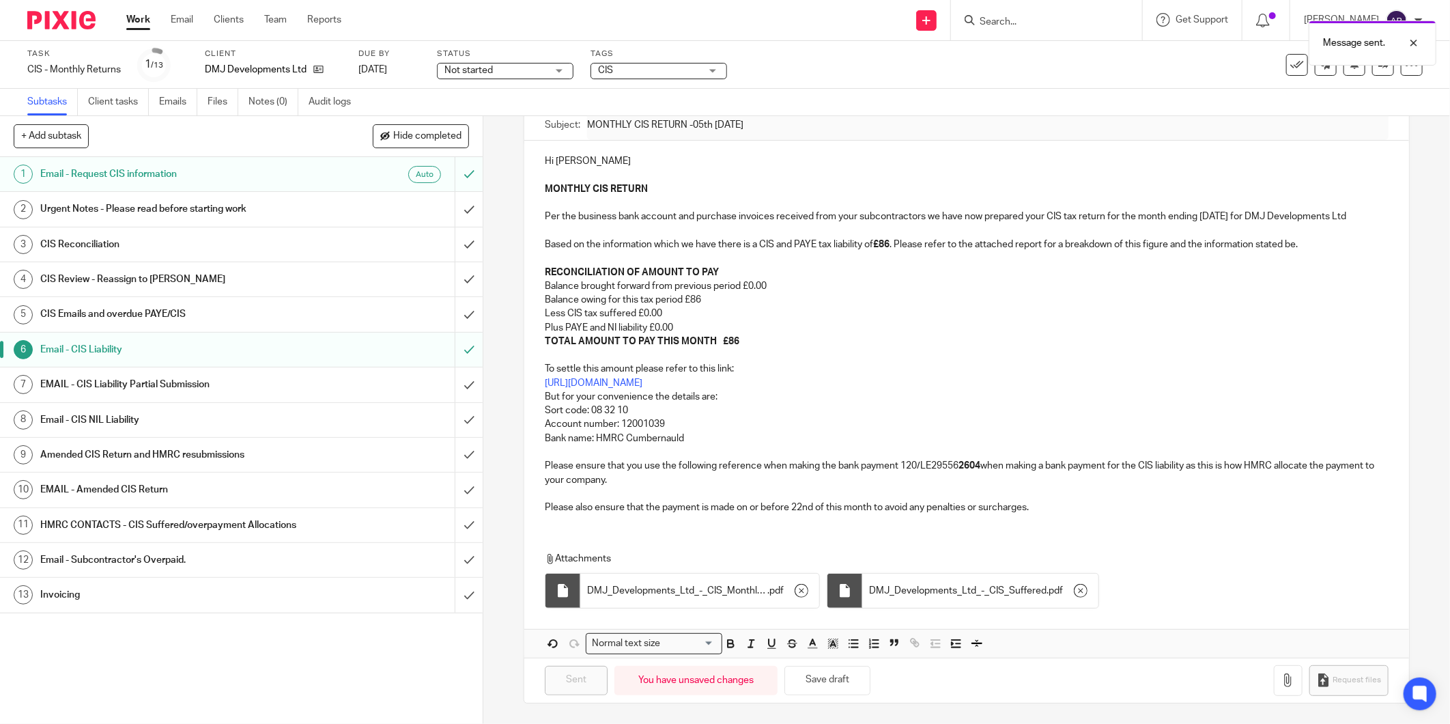
click at [369, 597] on div "Invoicing" at bounding box center [240, 595] width 401 height 20
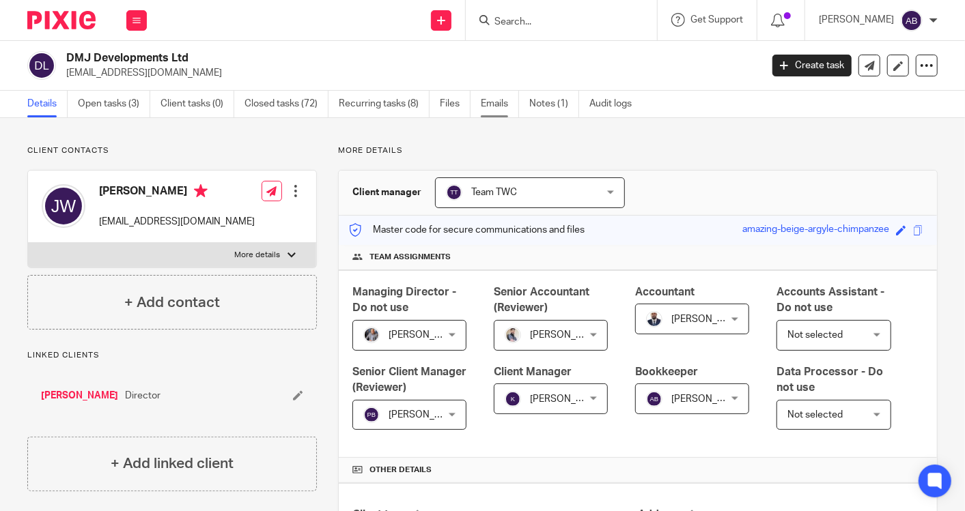
click at [496, 102] on link "Emails" at bounding box center [500, 104] width 38 height 27
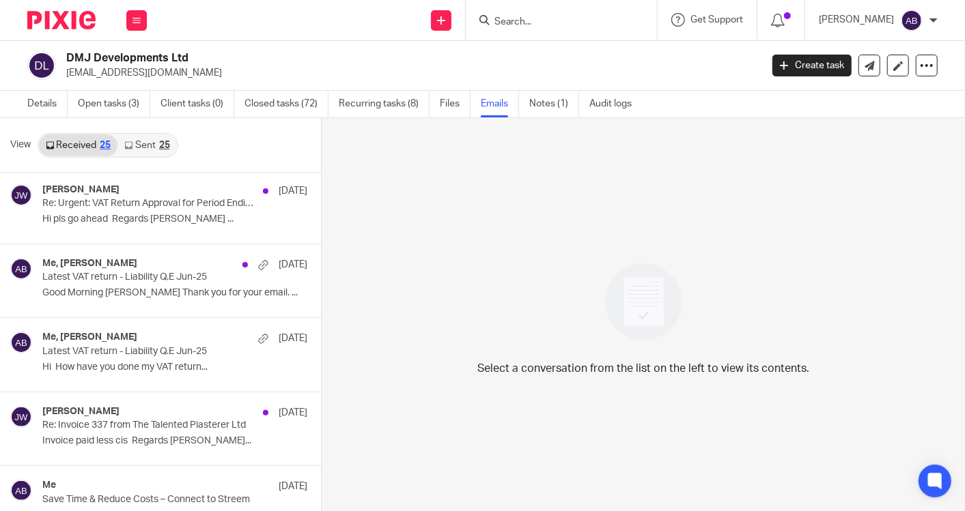
scroll to position [152, 0]
click at [142, 148] on link "Sent 25" at bounding box center [146, 146] width 59 height 22
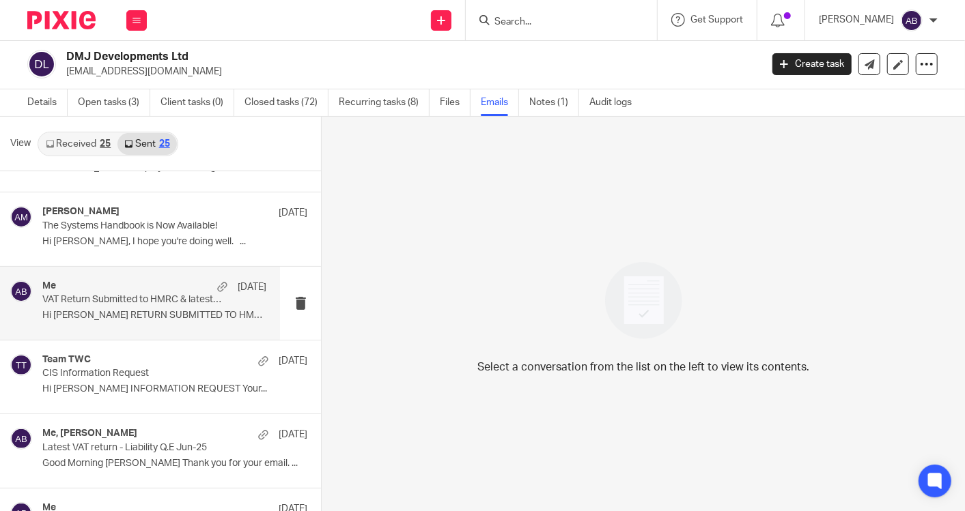
scroll to position [76, 0]
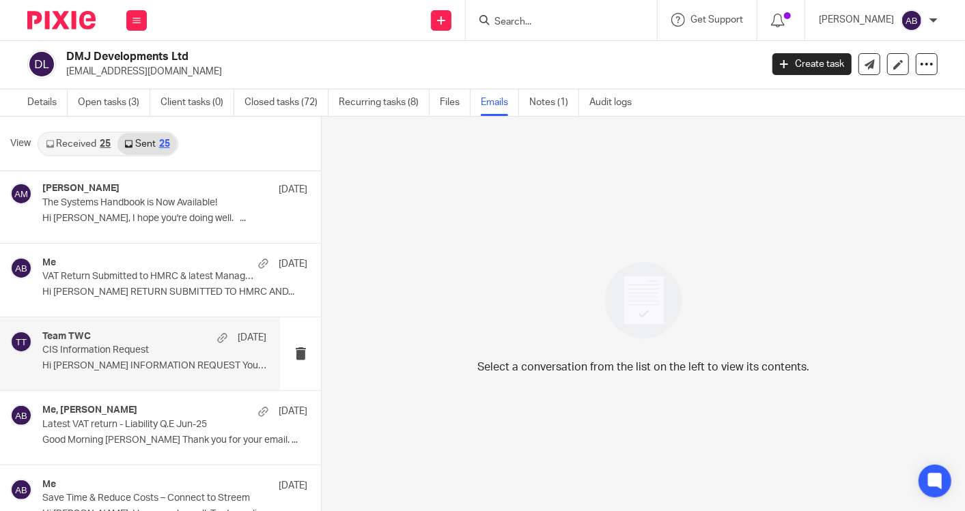
click at [120, 363] on p "Hi Joshua CIS INFORMATION REQUEST Your..." at bounding box center [154, 367] width 224 height 12
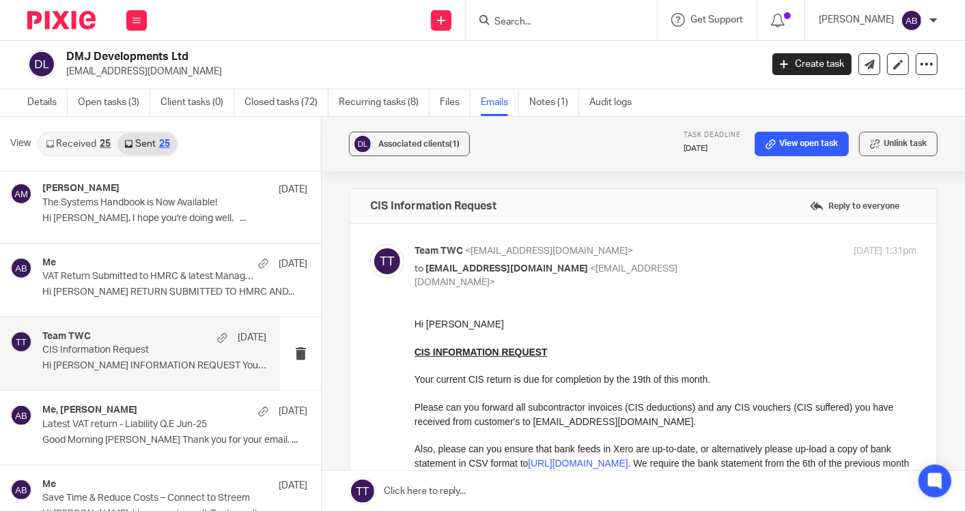
scroll to position [152, 0]
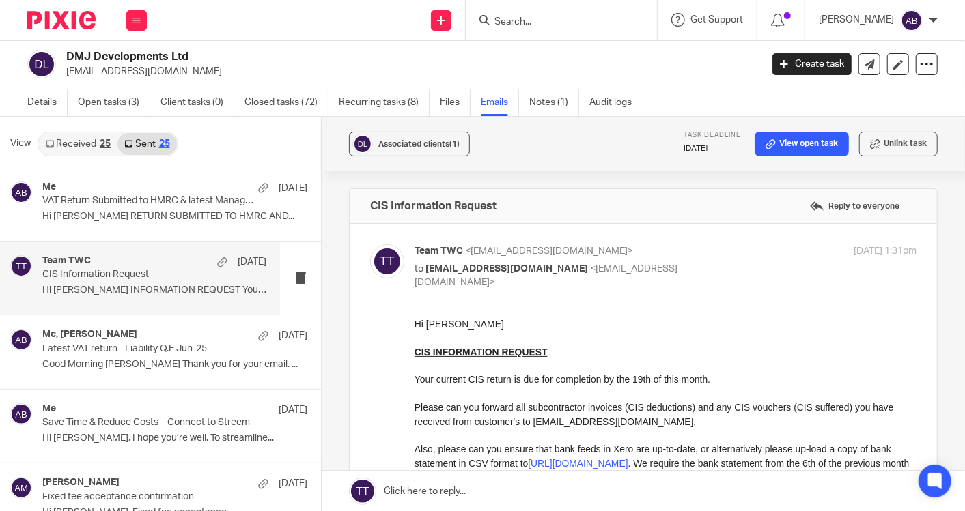
click at [120, 363] on p "Good Morning Joshua Thank you for your email. ..." at bounding box center [174, 365] width 265 height 12
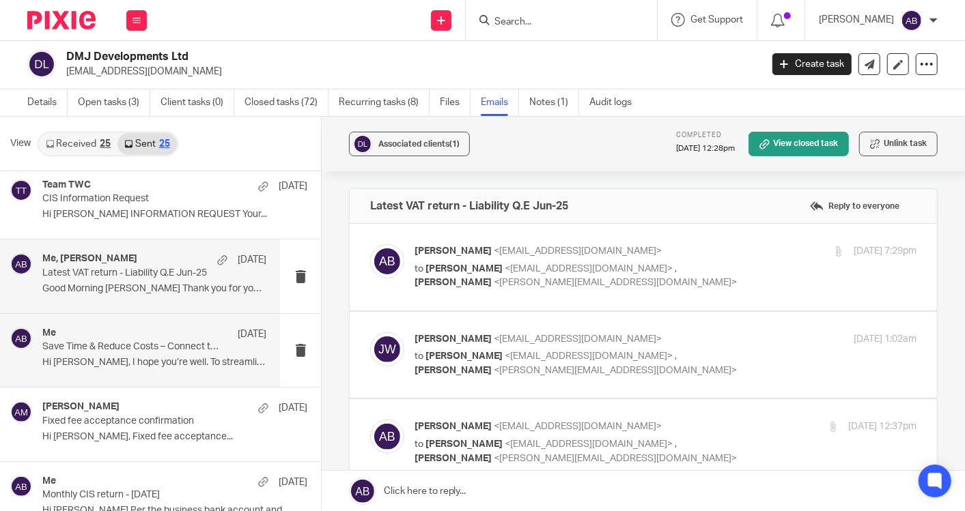
scroll to position [303, 0]
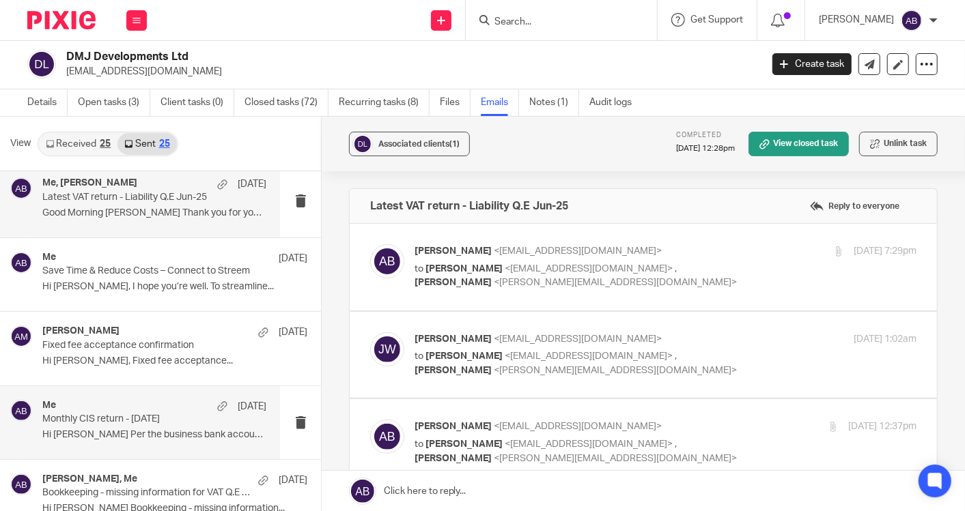
click at [120, 430] on p "Hi Joshua Per the business bank account and..." at bounding box center [154, 436] width 224 height 12
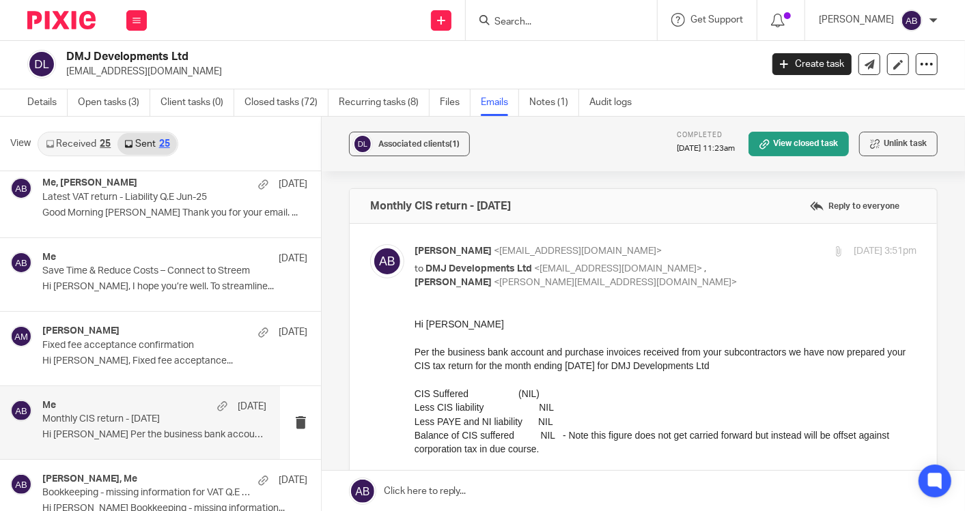
scroll to position [0, 0]
click at [145, 426] on div "Me 10 Jul Monthly CIS return - 05th July 2025 Hi Joshua Per the business bank a…" at bounding box center [154, 423] width 224 height 46
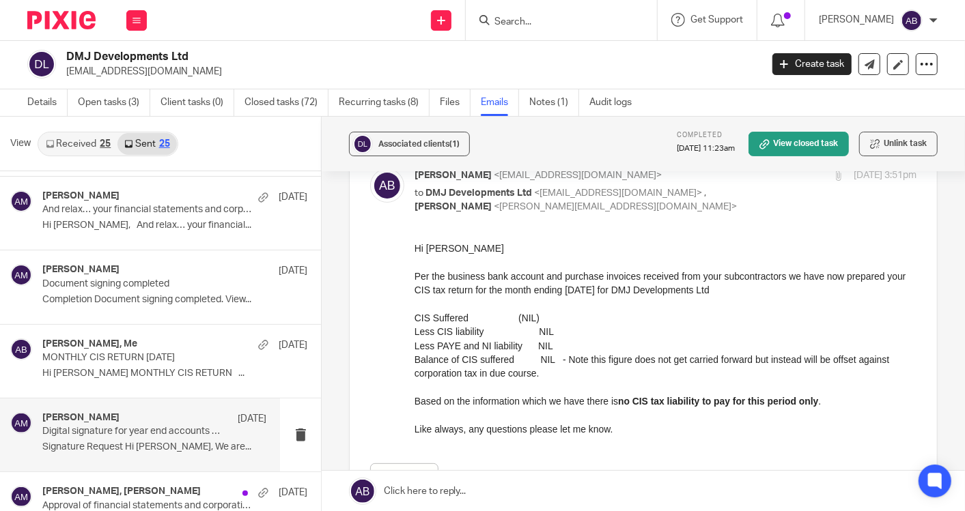
scroll to position [1062, 0]
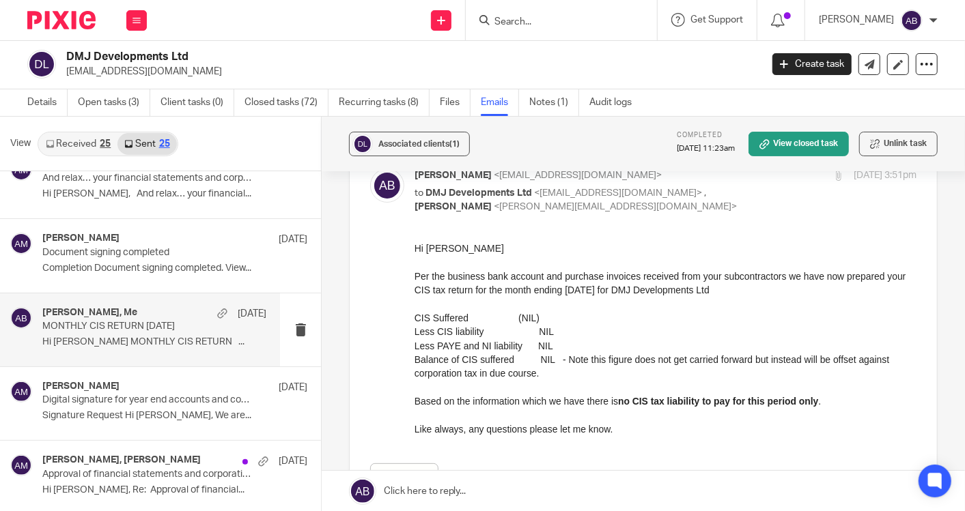
click at [136, 340] on p "Hi Joshua MONTHLY CIS RETURN ..." at bounding box center [154, 343] width 224 height 12
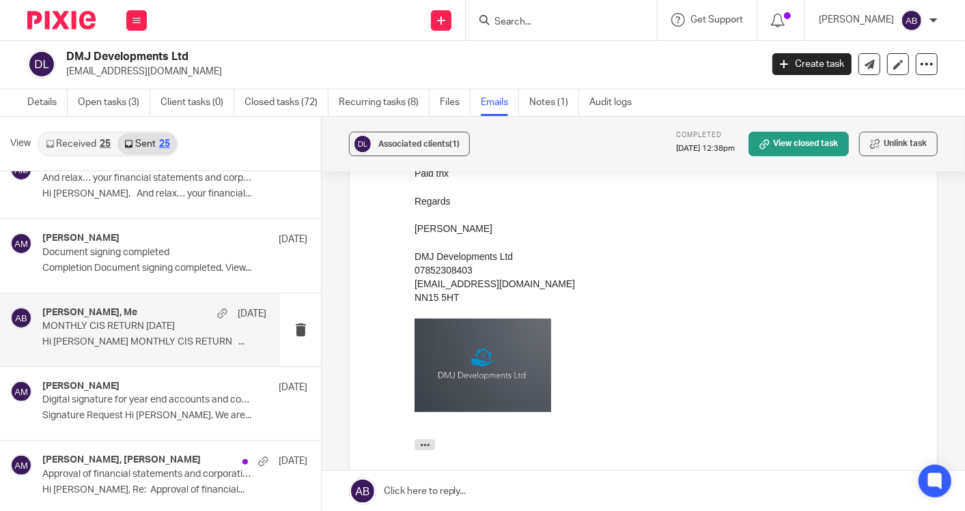
scroll to position [0, 0]
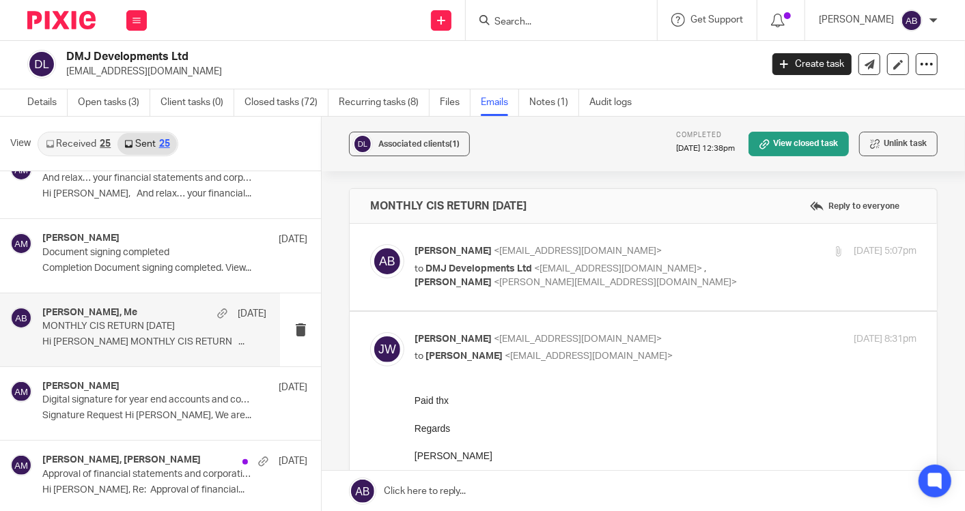
click at [681, 284] on p "to DMJ Developments Ltd <enquiries@dmjdevelopmentsltd.com> , Kim Faulkner <kim@…" at bounding box center [582, 276] width 335 height 28
checkbox input "true"
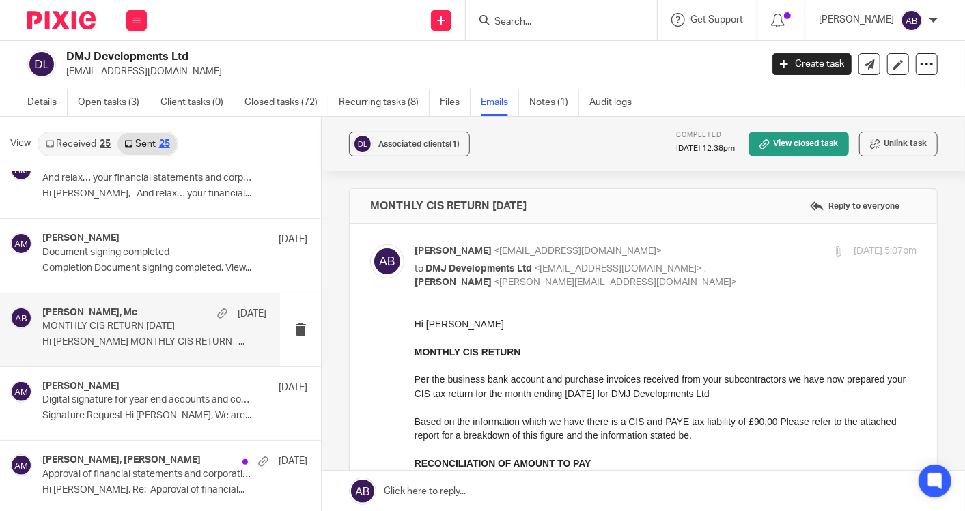
scroll to position [152, 0]
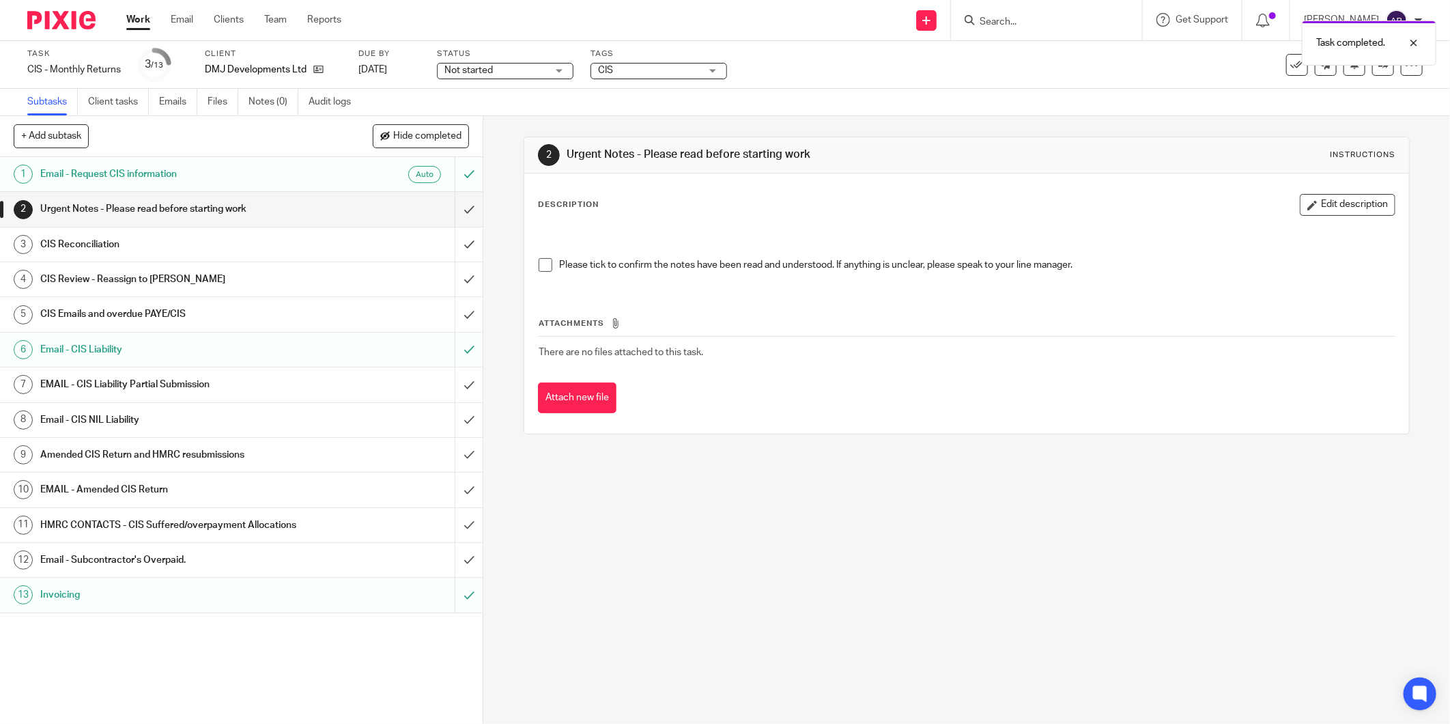
click at [326, 590] on div "Invoicing" at bounding box center [240, 595] width 401 height 20
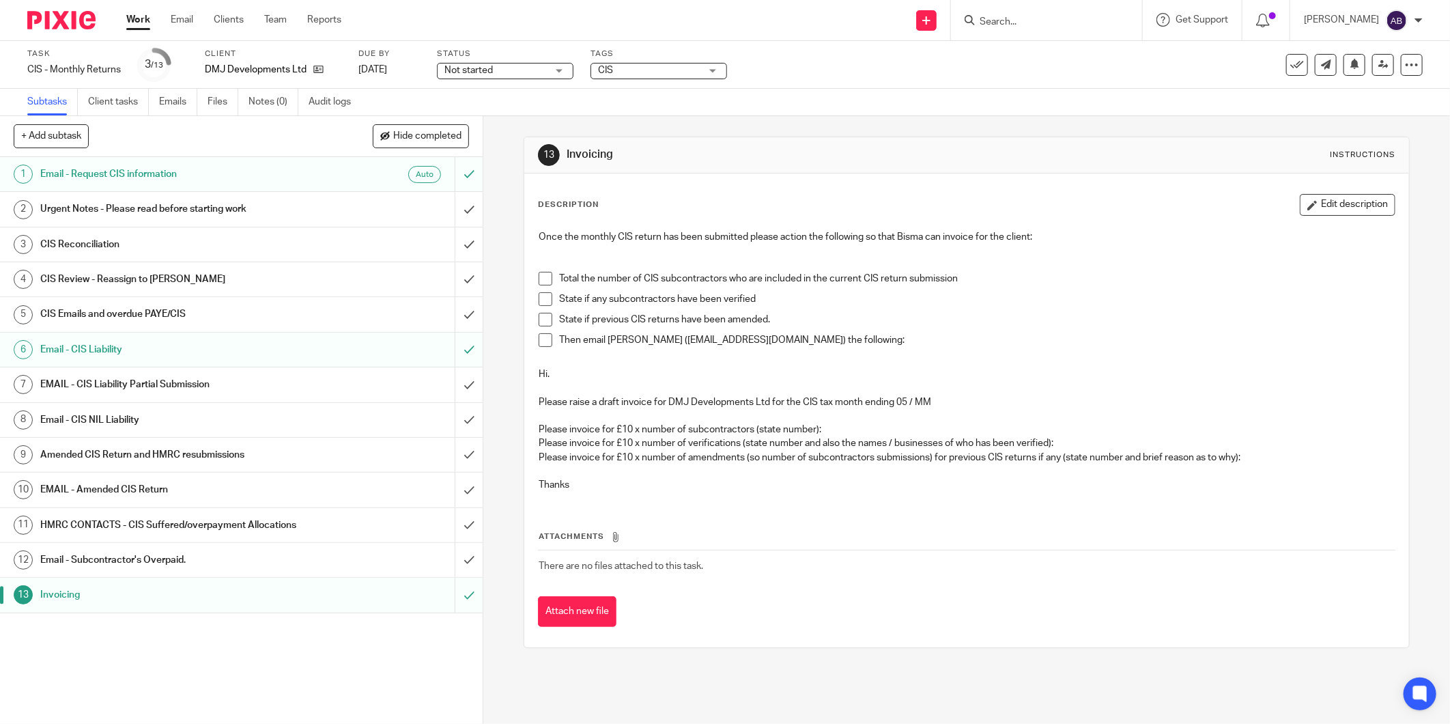
click at [542, 276] on span at bounding box center [546, 279] width 14 height 14
click at [540, 298] on span at bounding box center [546, 299] width 14 height 14
click at [540, 317] on span at bounding box center [546, 320] width 14 height 14
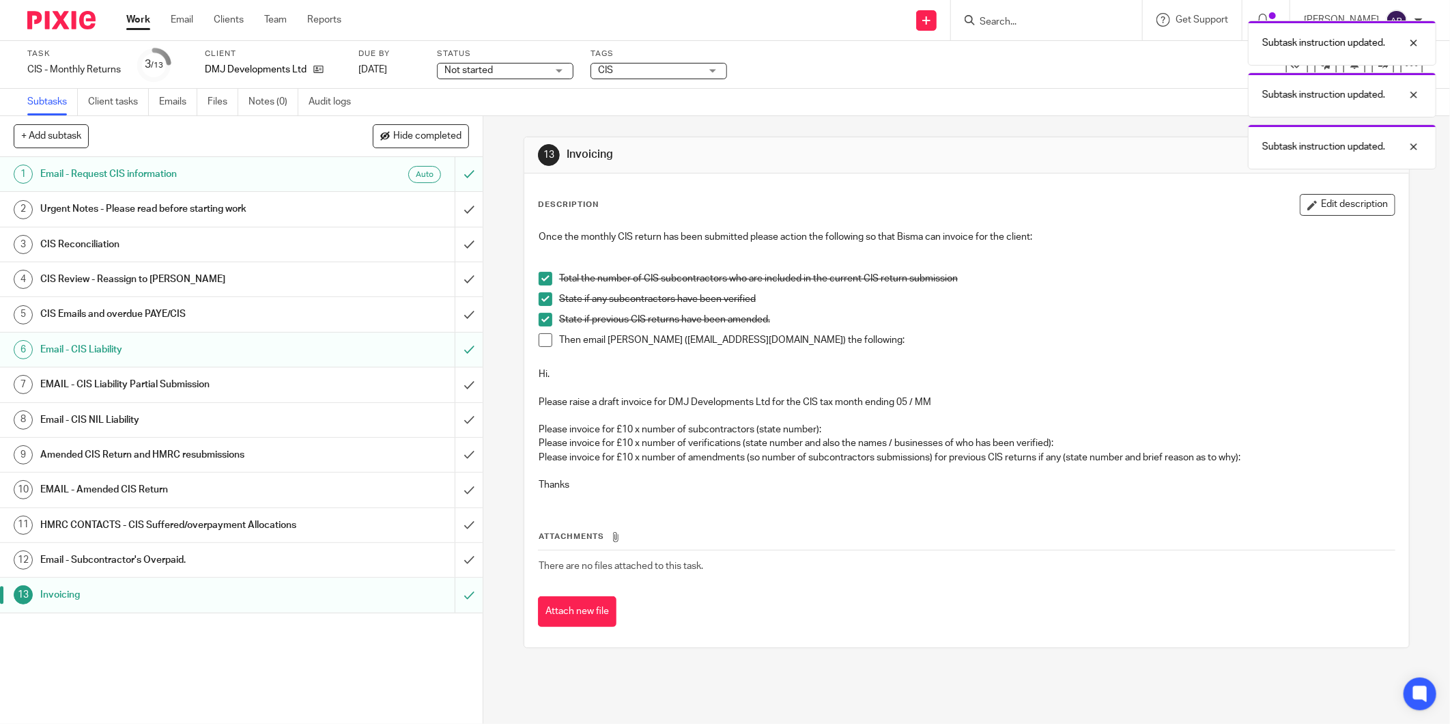
click at [540, 333] on span at bounding box center [546, 340] width 14 height 14
click at [1094, 104] on div "Subtask instruction updated. Subtask instruction updated. Subtask instruction u…" at bounding box center [1081, 118] width 712 height 208
click at [1093, 97] on div "Subtask instruction updated. Subtask instruction updated. Subtask instruction u…" at bounding box center [1081, 92] width 712 height 156
click at [1291, 68] on icon at bounding box center [1298, 65] width 14 height 14
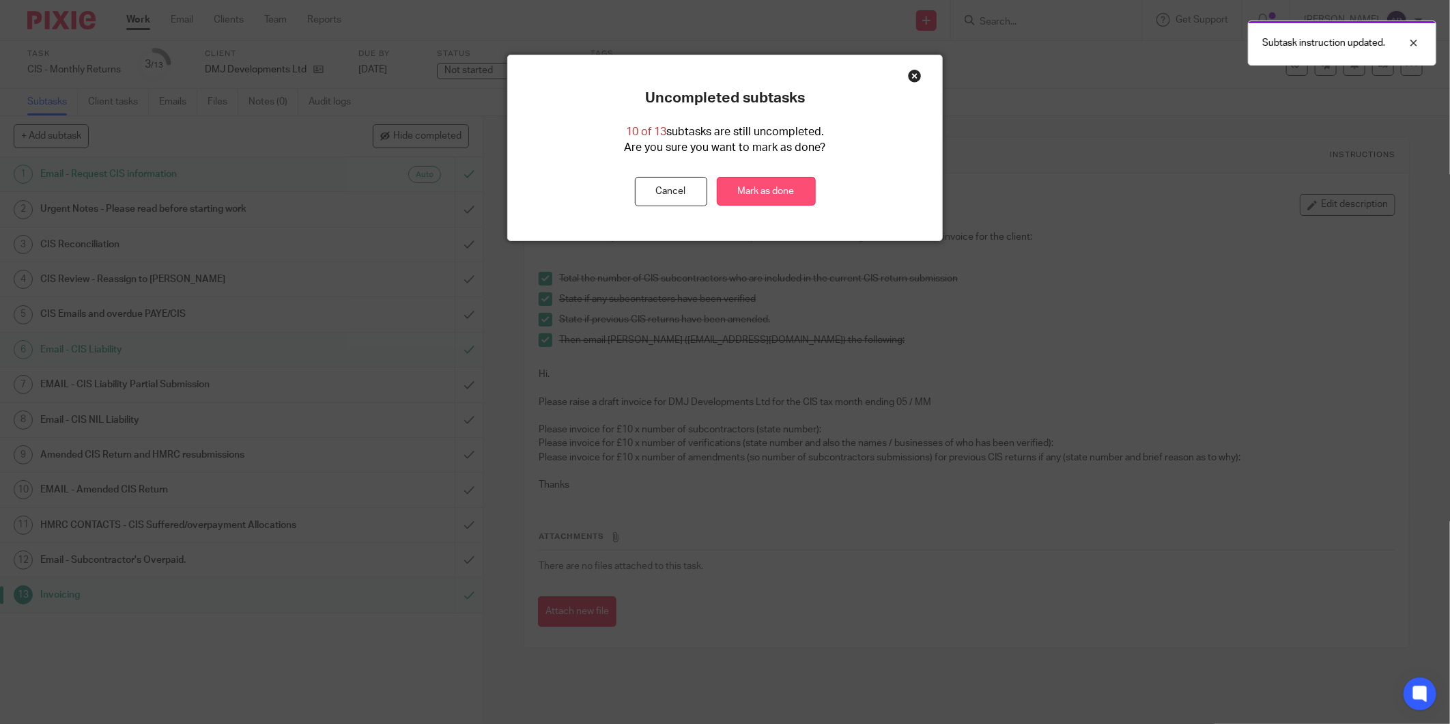
click at [796, 195] on link "Mark as done" at bounding box center [766, 191] width 99 height 29
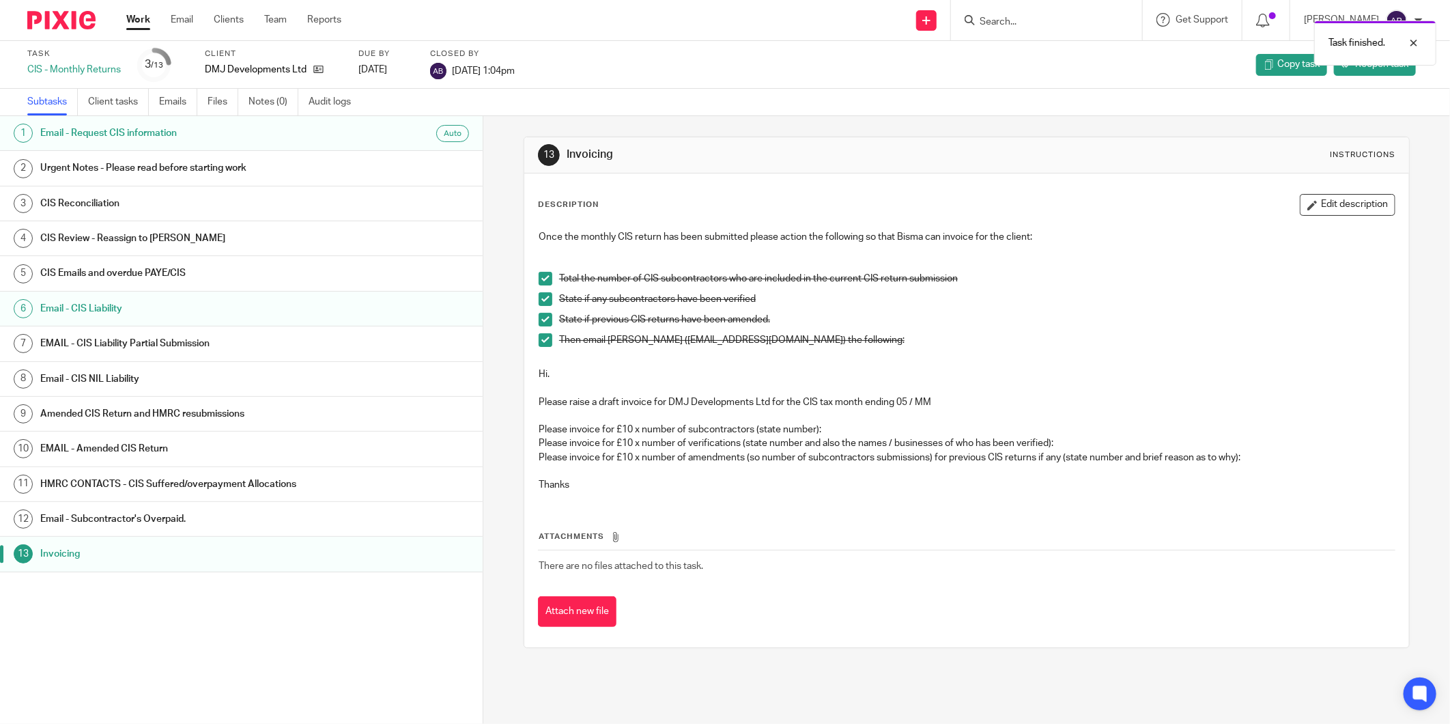
click at [143, 22] on link "Work" at bounding box center [138, 20] width 24 height 14
